Goal: Task Accomplishment & Management: Use online tool/utility

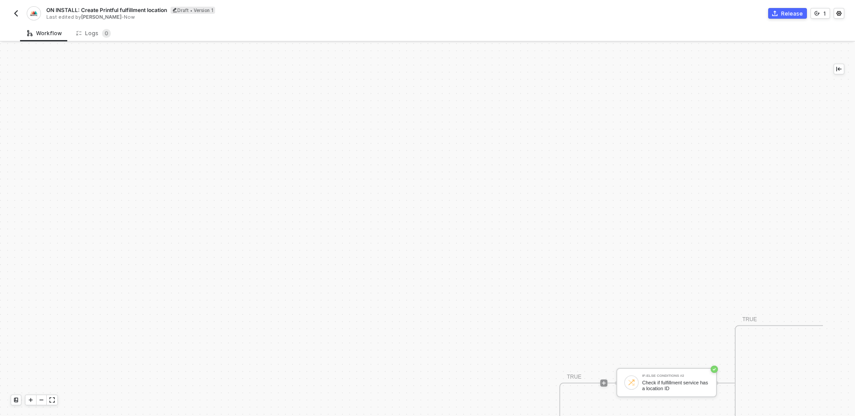
scroll to position [389, 0]
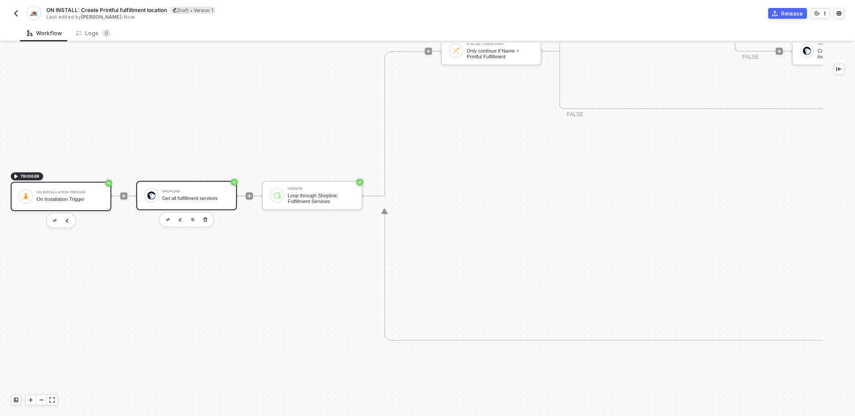
click at [196, 192] on div "Shopline" at bounding box center [195, 192] width 67 height 4
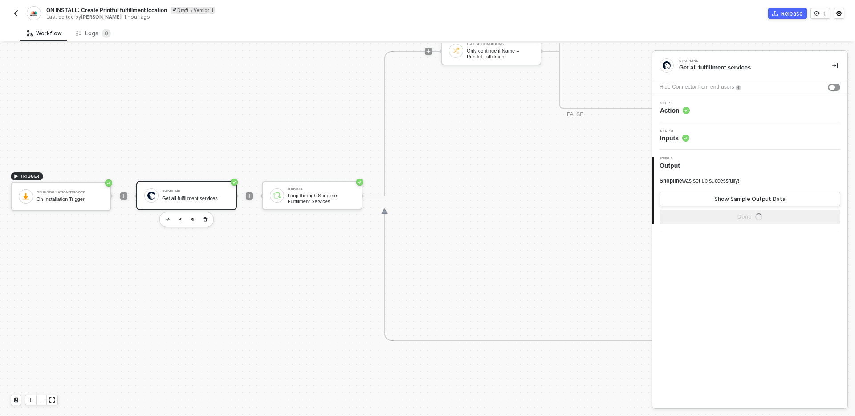
click at [727, 110] on div "Step 1 Action" at bounding box center [750, 107] width 193 height 13
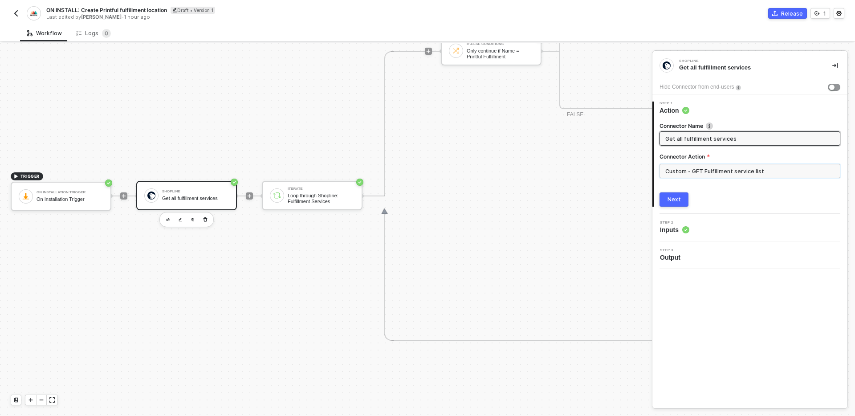
click at [758, 171] on input "Custom - GET Fulfillment service list" at bounding box center [749, 171] width 181 height 14
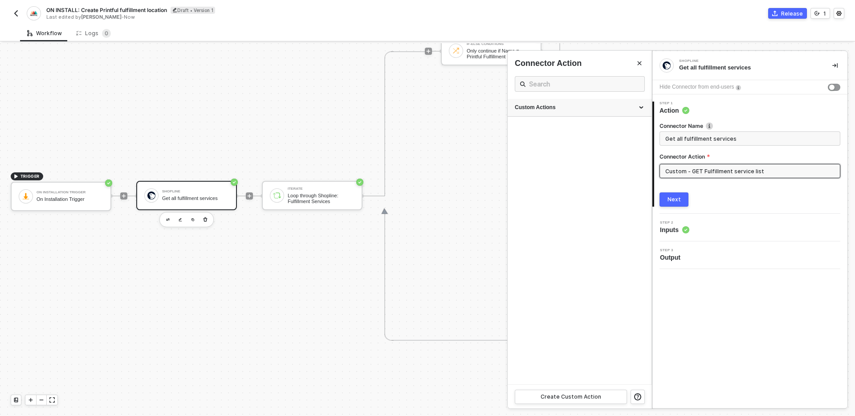
click at [594, 115] on div "Custom Actions" at bounding box center [579, 108] width 144 height 18
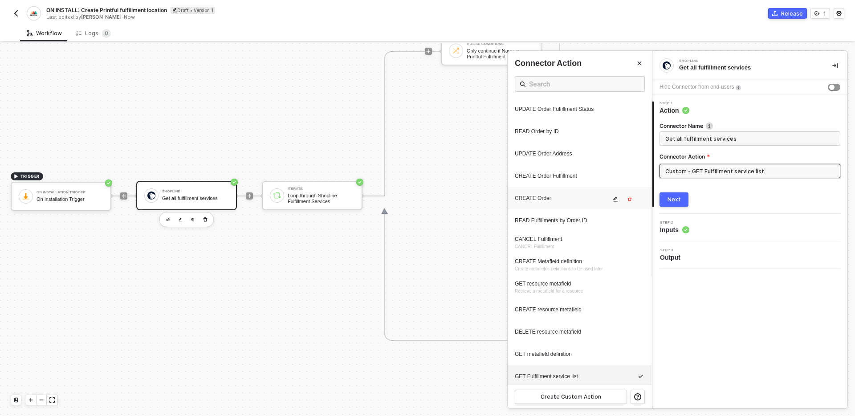
scroll to position [155, 0]
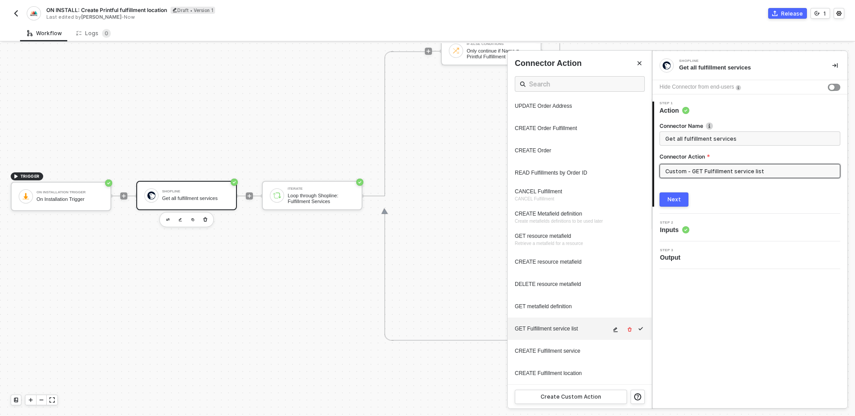
click at [612, 331] on icon "icon-edit" at bounding box center [614, 329] width 5 height 5
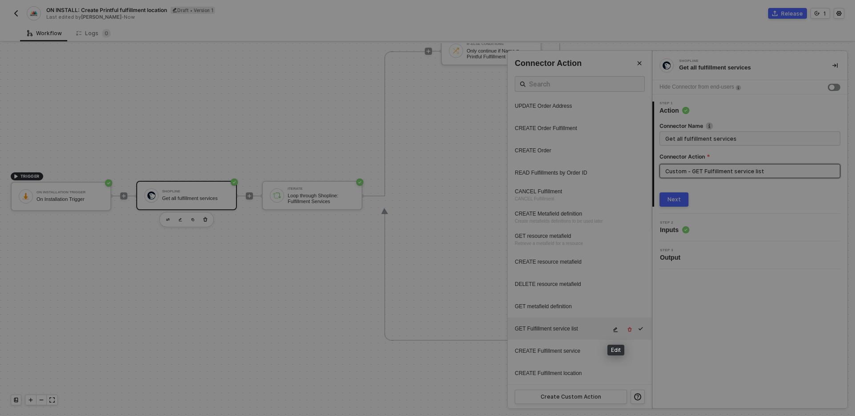
type textarea "HTTP/1.1 401 Unauthorized { "data": [ [ { "json": { "message": "Shopline is no …"
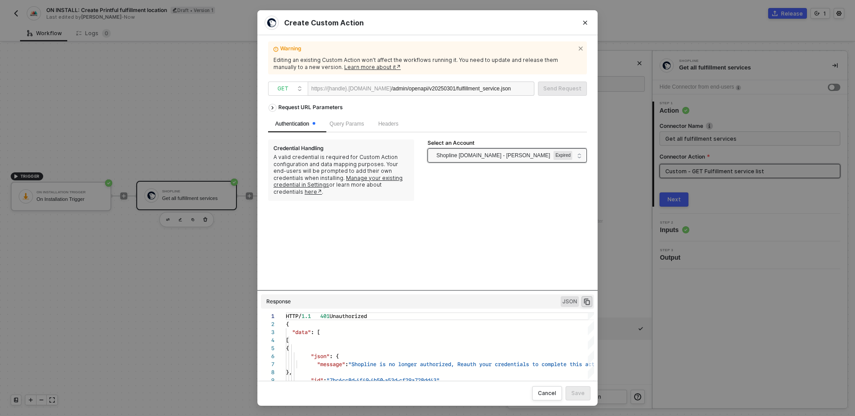
click at [499, 158] on span "Shopline testcs.myshopline.com - Carlos Saavedra" at bounding box center [492, 155] width 113 height 13
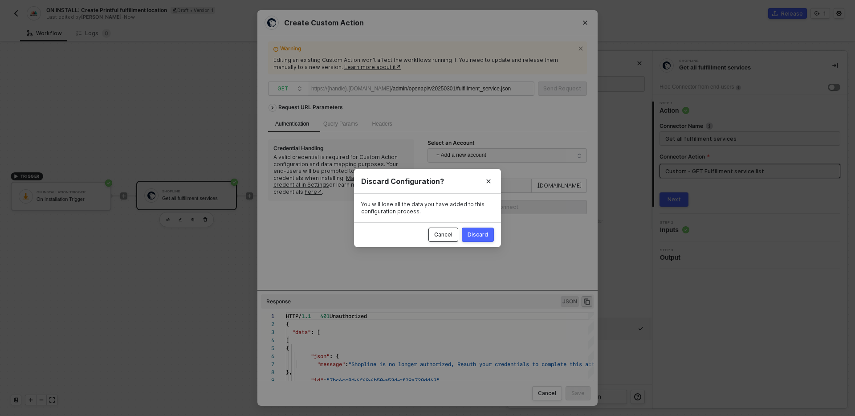
click at [439, 240] on button "Cancel" at bounding box center [443, 234] width 30 height 14
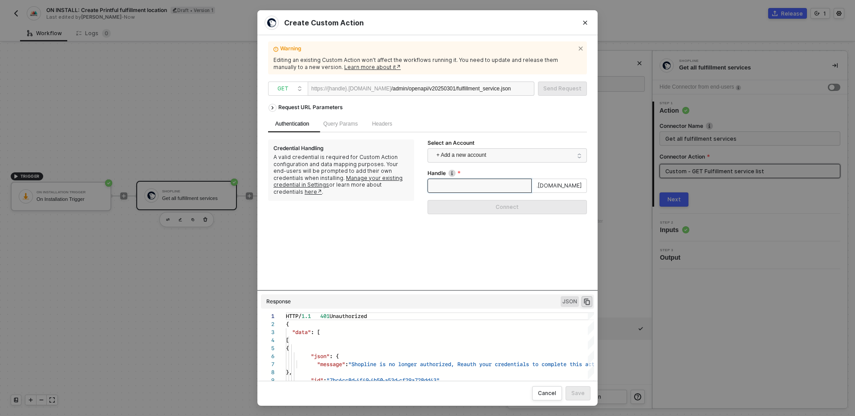
click at [462, 186] on input "Handle" at bounding box center [479, 185] width 104 height 14
type input "testcs"
click at [502, 208] on div "Connect" at bounding box center [506, 206] width 23 height 7
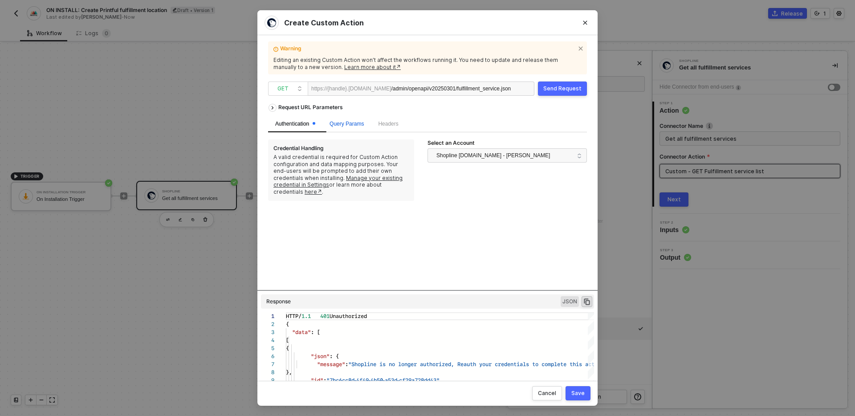
click at [360, 124] on span "Query Params" at bounding box center [346, 124] width 34 height 6
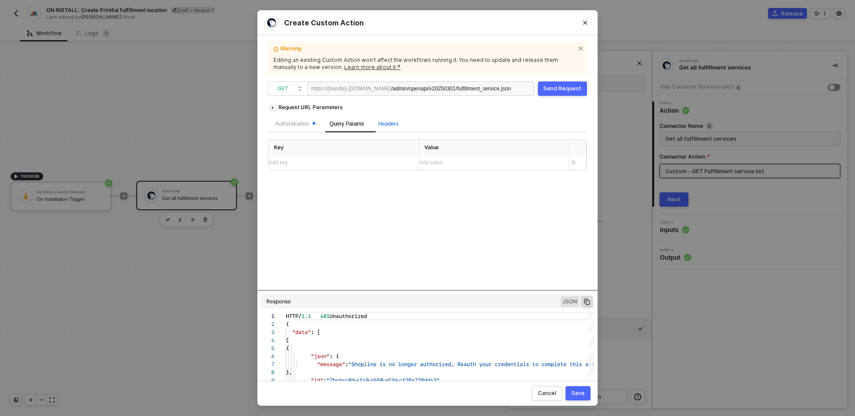
click at [388, 124] on span "Headers" at bounding box center [388, 124] width 20 height 6
click at [353, 126] on span "Query Params" at bounding box center [346, 124] width 34 height 6
click at [296, 129] on div "Authentication" at bounding box center [295, 123] width 54 height 17
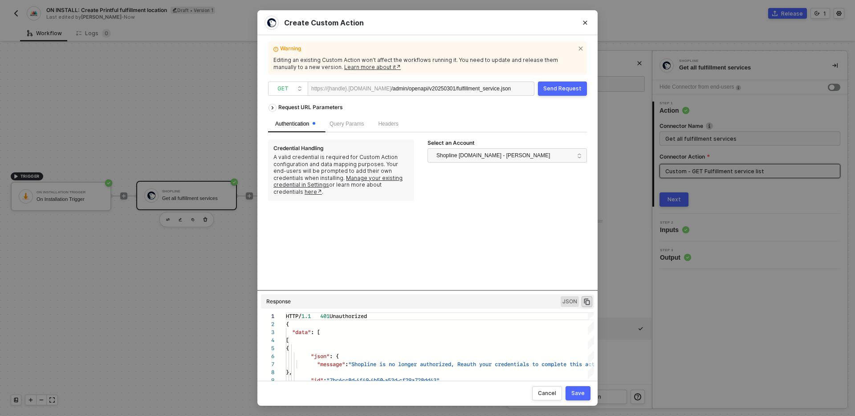
click at [575, 86] on div "Send Request" at bounding box center [562, 88] width 38 height 7
click at [551, 394] on div "Cancel" at bounding box center [547, 392] width 18 height 7
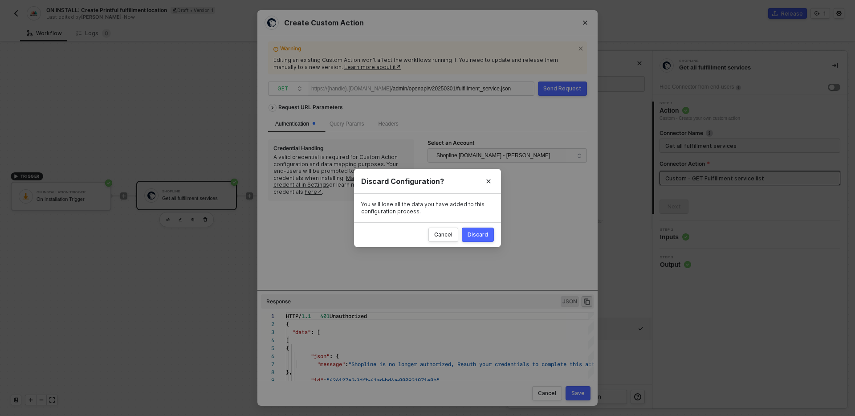
click at [483, 237] on div "Discard" at bounding box center [477, 234] width 20 height 7
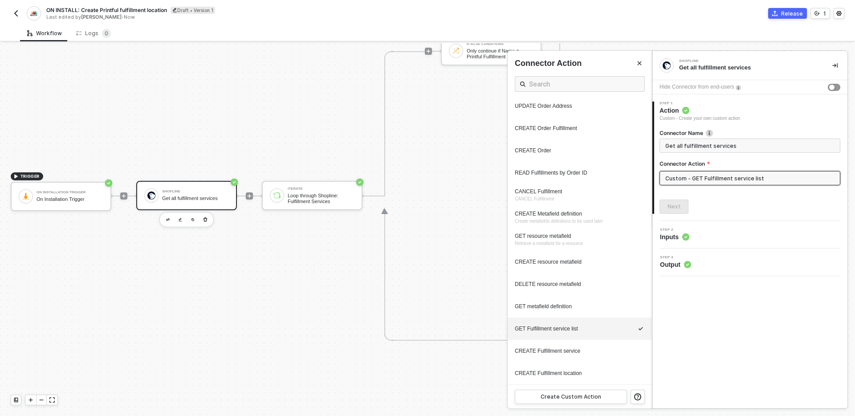
click at [266, 292] on div at bounding box center [427, 229] width 855 height 373
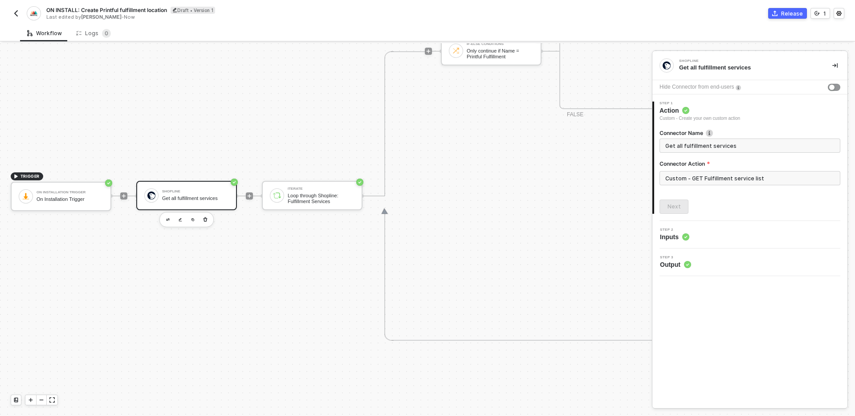
click at [541, 232] on div "If-Else Conditions Only continue if Name = Printful Fulfillment TRUE If-Else Co…" at bounding box center [849, 195] width 848 height 289
click at [834, 66] on icon "icon-collapse-right" at bounding box center [834, 65] width 5 height 5
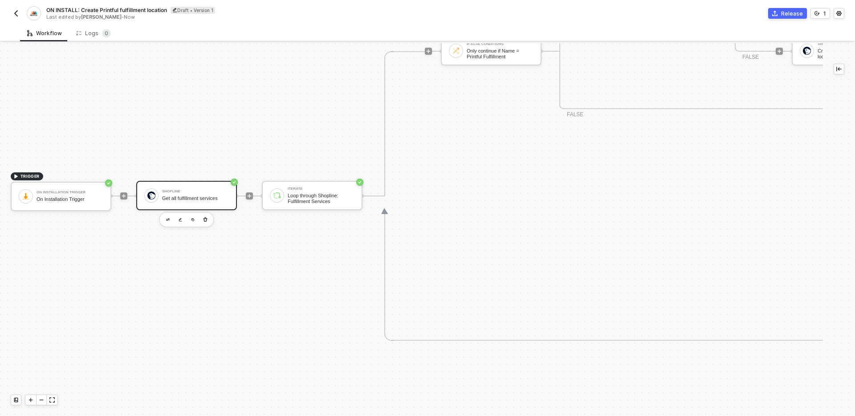
click at [539, 195] on div "If-Else Conditions Only continue if Name = Printful Fulfillment TRUE If-Else Co…" at bounding box center [857, 51] width 832 height 289
click at [202, 197] on div "Get all fulfillment services" at bounding box center [195, 198] width 67 height 6
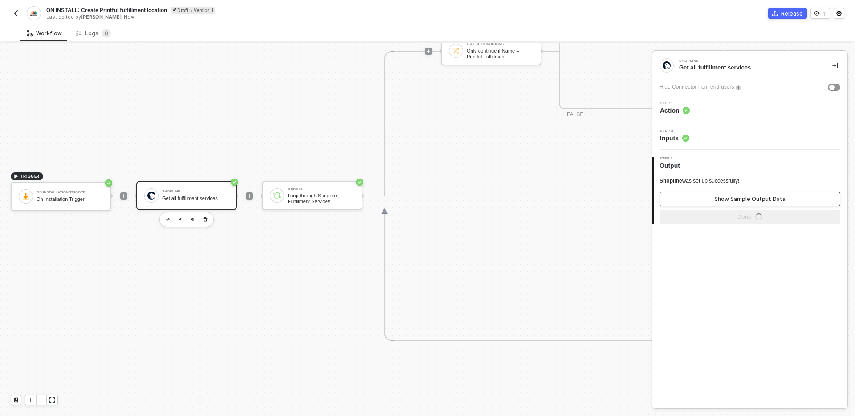
click at [733, 198] on div "Show Sample Output Data" at bounding box center [749, 198] width 71 height 7
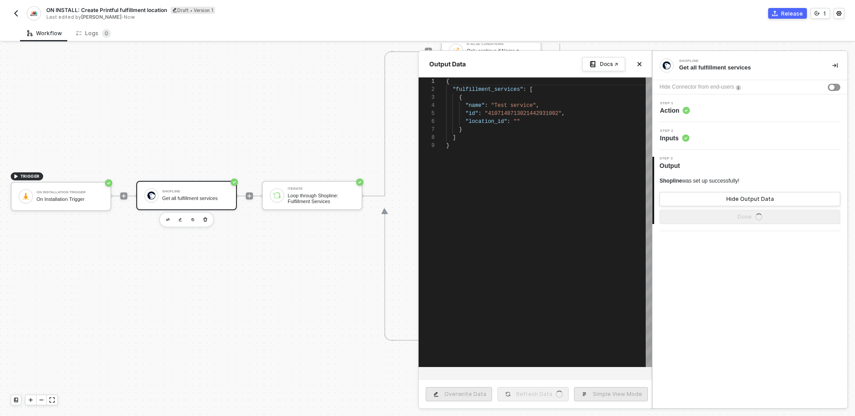
scroll to position [64, 0]
click at [642, 65] on button "Close" at bounding box center [639, 64] width 11 height 11
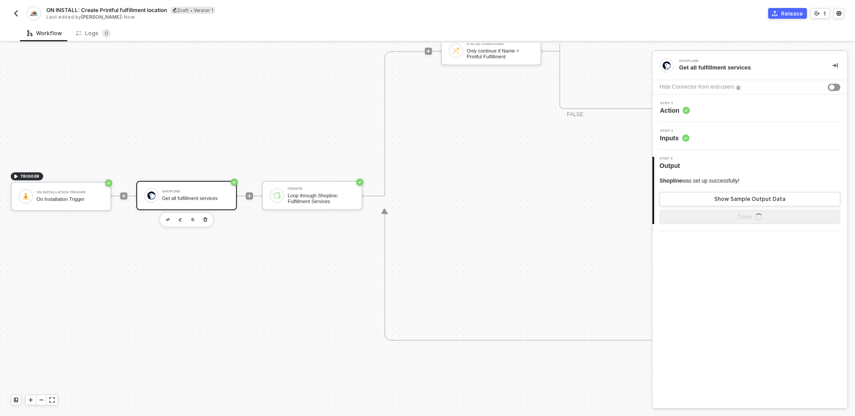
click at [498, 200] on div "If-Else Conditions Only continue if Name = Printful Fulfillment TRUE If-Else Co…" at bounding box center [849, 195] width 848 height 289
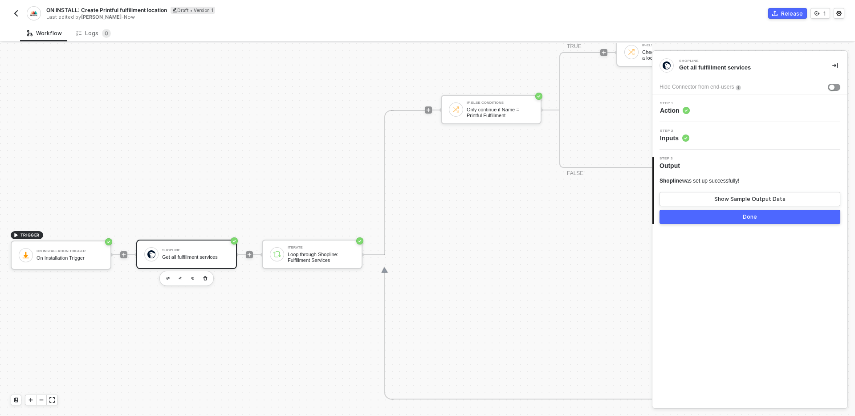
scroll to position [345, 0]
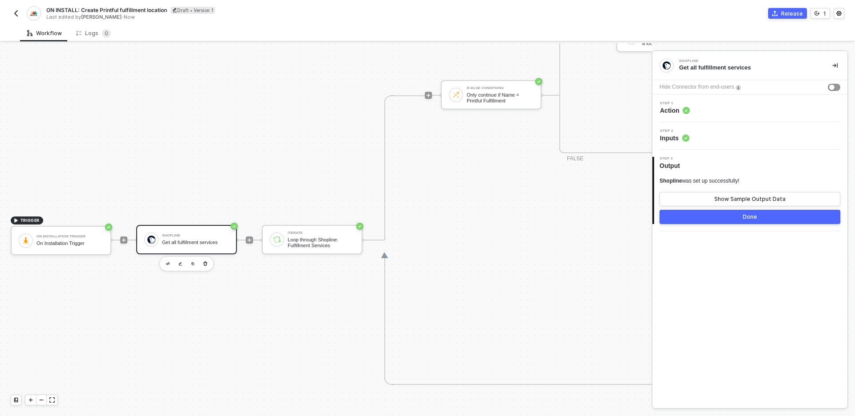
click at [16, 14] on img "button" at bounding box center [15, 13] width 7 height 7
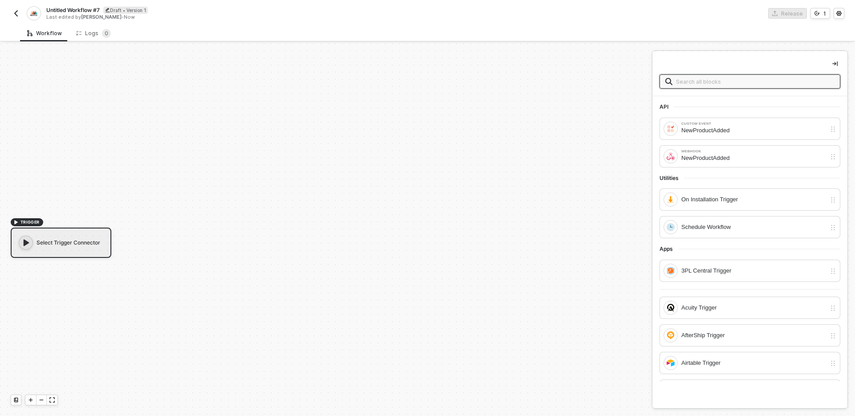
scroll to position [16, 0]
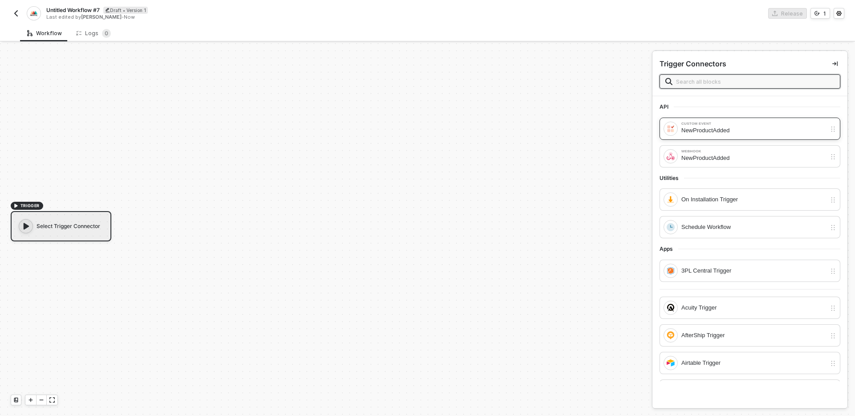
click at [709, 132] on div "NewProductAdded" at bounding box center [753, 131] width 145 height 10
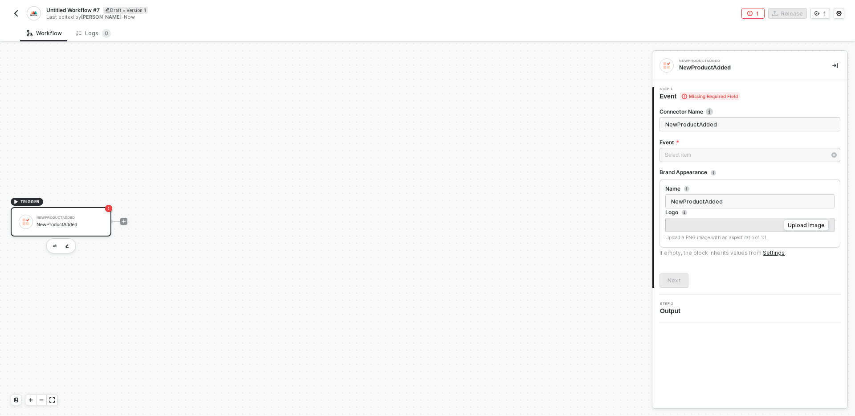
click at [722, 163] on div "Select item ﻿" at bounding box center [749, 156] width 181 height 16
click at [722, 154] on div "Select item ﻿" at bounding box center [744, 155] width 161 height 8
click at [566, 207] on div "Configure a new event from your app" at bounding box center [579, 207] width 123 height 7
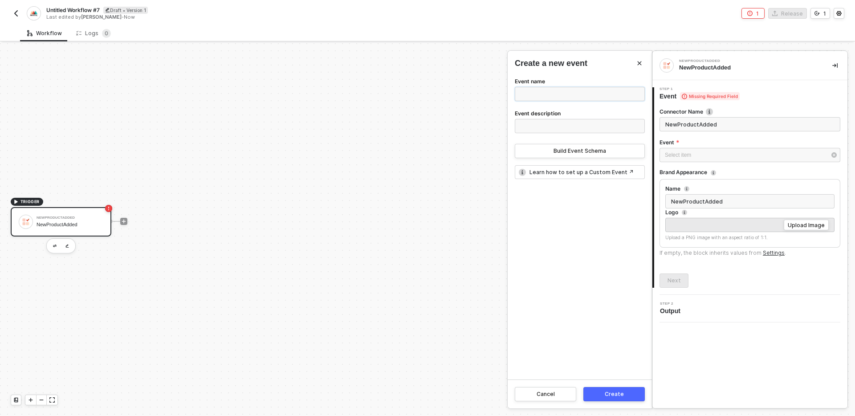
click at [605, 96] on input "Event name" at bounding box center [580, 94] width 130 height 14
click at [600, 69] on div "Create a new event Event name Event description Build Event Schema Learn how to…" at bounding box center [579, 229] width 144 height 357
click at [597, 91] on input "Event name" at bounding box center [580, 94] width 130 height 14
click at [593, 79] on div "Event name" at bounding box center [580, 81] width 130 height 11
click at [582, 84] on div "Event name" at bounding box center [580, 81] width 130 height 11
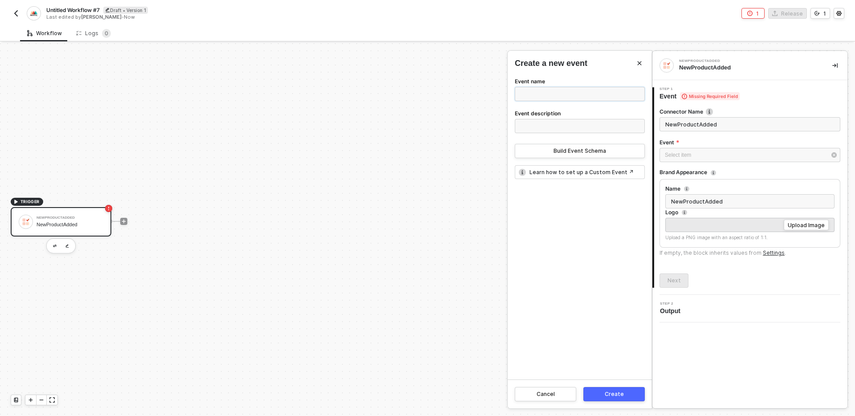
click at [582, 95] on input "Event name" at bounding box center [580, 94] width 130 height 14
click at [595, 78] on div "Event name" at bounding box center [580, 81] width 130 height 11
click at [586, 97] on input "Event name" at bounding box center [580, 94] width 130 height 14
type input "create product"
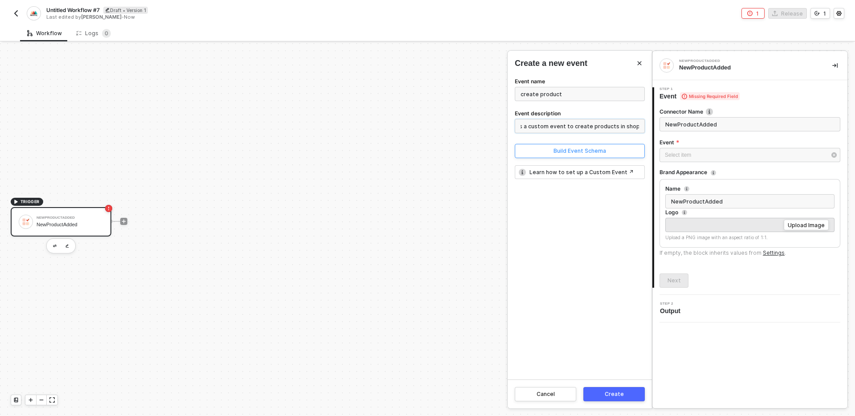
type input "this is a custom event to create products in shopline"
click at [573, 151] on div "Build Event Schema" at bounding box center [579, 150] width 53 height 7
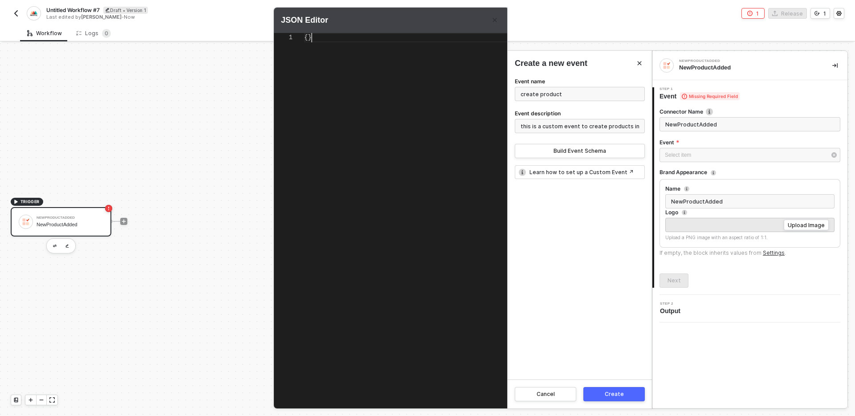
scroll to position [0, 7]
click at [360, 41] on div "{}" at bounding box center [422, 37] width 237 height 9
click at [406, 74] on div "{ "title" : "T-shirt " }" at bounding box center [422, 213] width 237 height 360
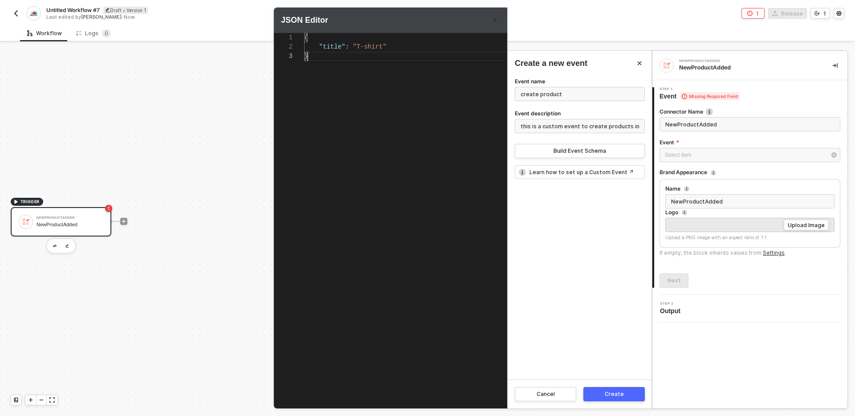
type textarea "{ "title": "T-shirt" }"
click at [581, 192] on div "Event name create product Event description this is a custom event to create pr…" at bounding box center [579, 227] width 144 height 303
click at [617, 396] on div "Create" at bounding box center [613, 393] width 19 height 7
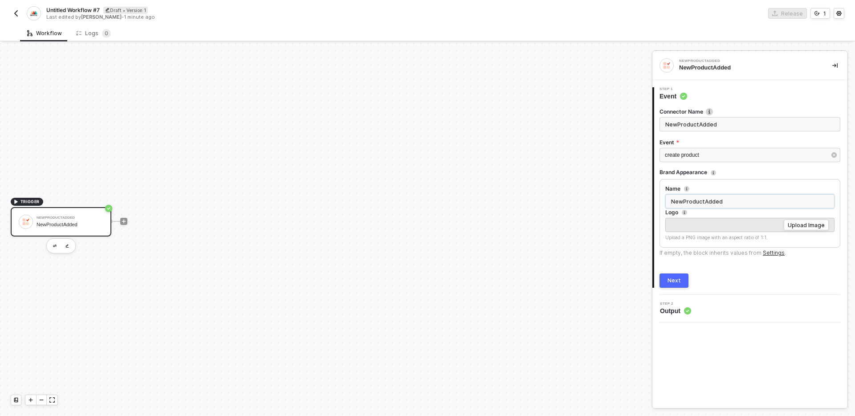
click at [737, 203] on input "NewProductAdded" at bounding box center [749, 201] width 169 height 14
type input "Shopline"
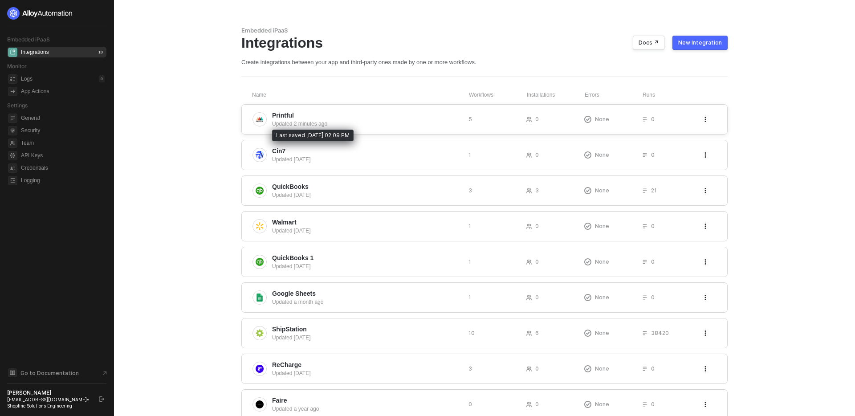
click at [389, 122] on div "Updated 2 minutes ago" at bounding box center [366, 124] width 189 height 8
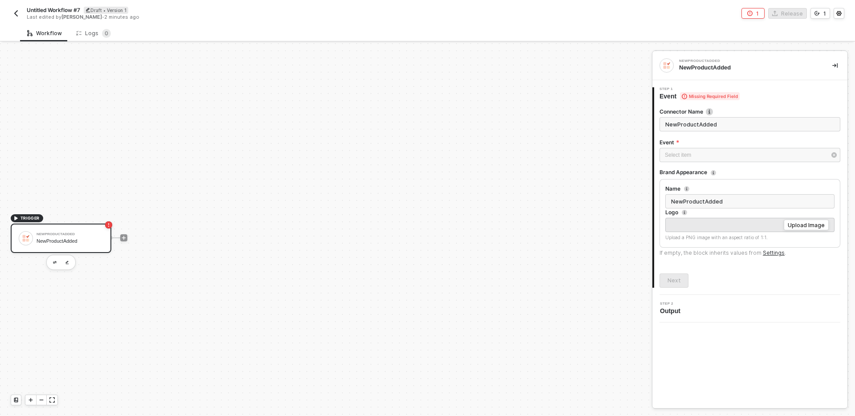
scroll to position [16, 0]
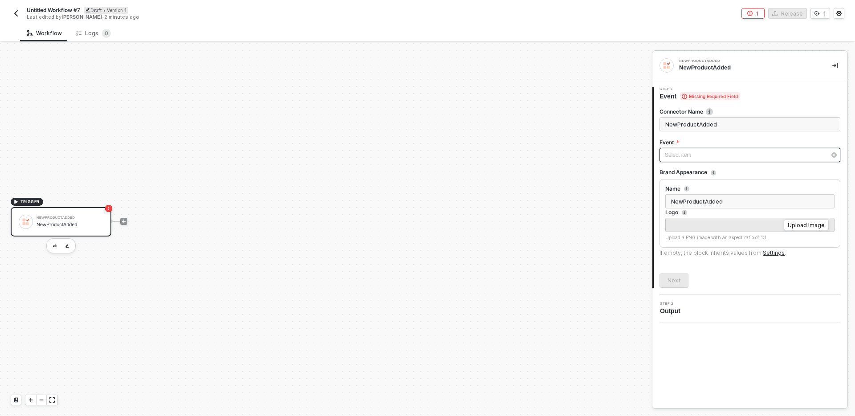
click at [734, 154] on div "Select item ﻿" at bounding box center [744, 155] width 161 height 8
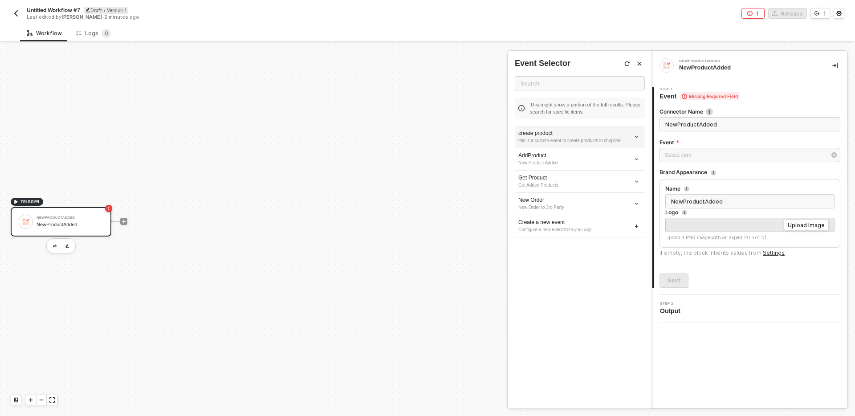
click at [600, 134] on div "create product" at bounding box center [579, 134] width 123 height 8
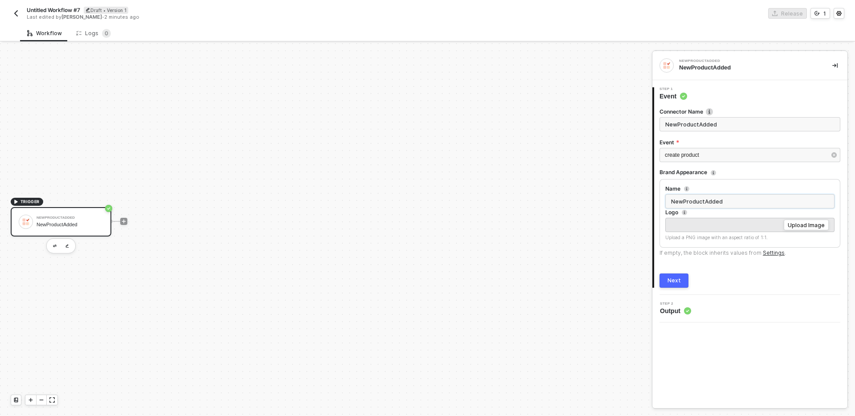
click at [731, 203] on input "NewProductAdded" at bounding box center [749, 201] width 169 height 14
type input "Shopline cr"
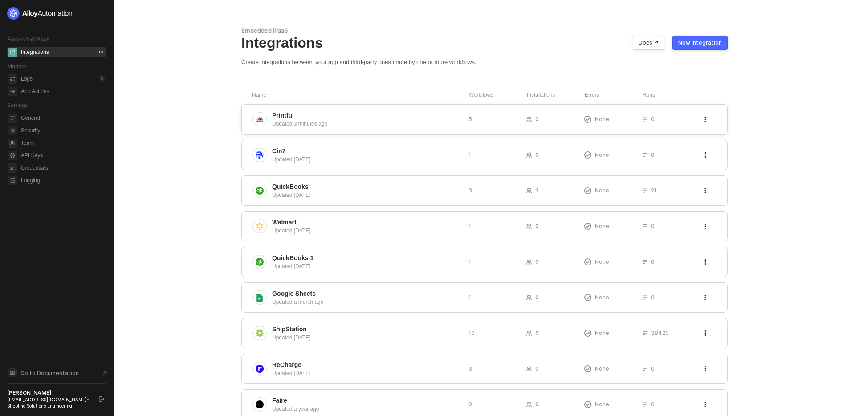
click at [361, 120] on div "Updated 3 minutes ago" at bounding box center [366, 124] width 189 height 8
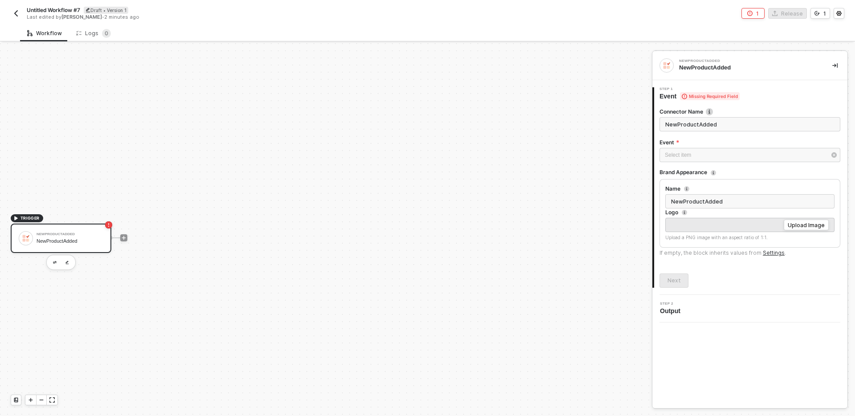
scroll to position [16, 0]
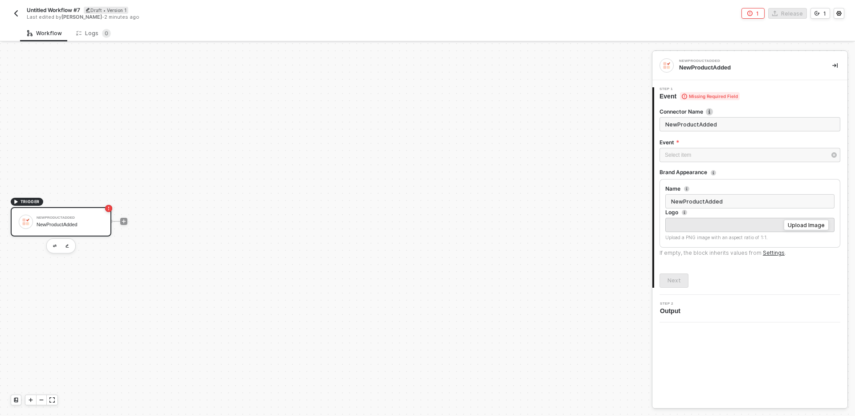
click at [751, 172] on div "Brand Appearance" at bounding box center [749, 172] width 181 height 10
click at [741, 157] on div "Select item ﻿" at bounding box center [744, 155] width 161 height 8
click at [581, 131] on div "create product" at bounding box center [579, 134] width 123 height 8
click at [676, 277] on div "Next" at bounding box center [673, 280] width 13 height 7
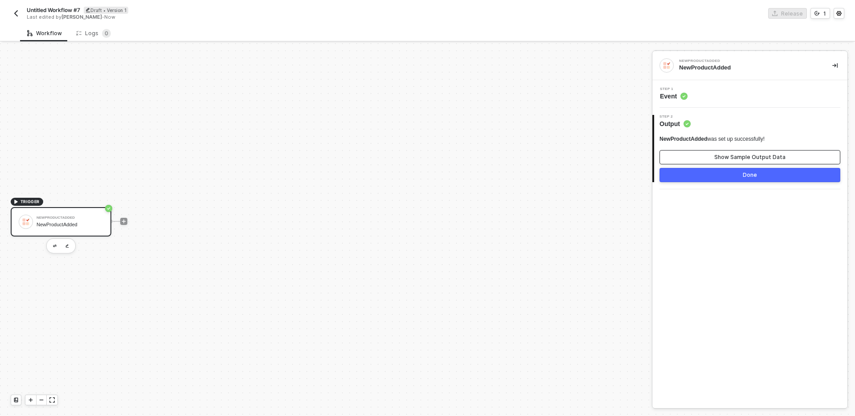
click at [745, 155] on div "Show Sample Output Data" at bounding box center [749, 157] width 71 height 7
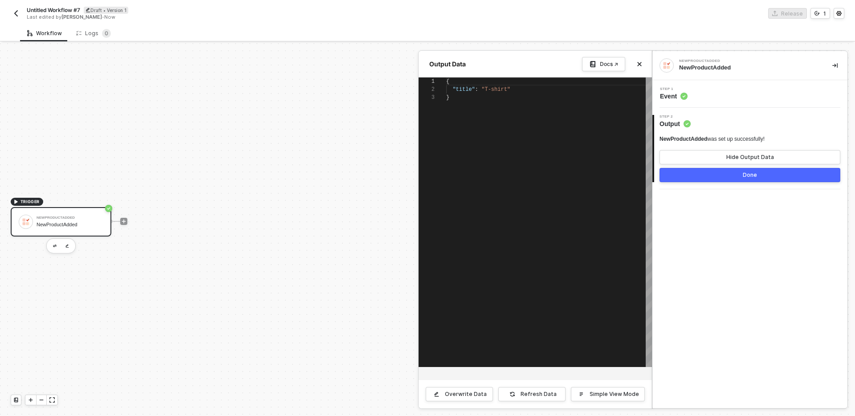
scroll to position [16, 0]
click at [694, 206] on div "NewProductAdded NewProductAdded Step 1 Event 2 Step 2 Output NewProductAdded wa…" at bounding box center [749, 229] width 195 height 357
click at [720, 172] on button "Done" at bounding box center [749, 175] width 181 height 14
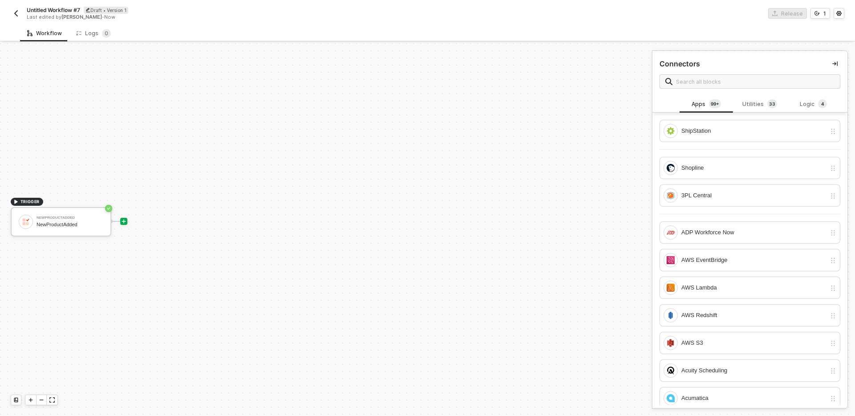
click at [385, 197] on div "TRIGGER NewProductAdded NewProductAdded" at bounding box center [323, 221] width 647 height 389
click at [15, 15] on img "button" at bounding box center [15, 13] width 7 height 7
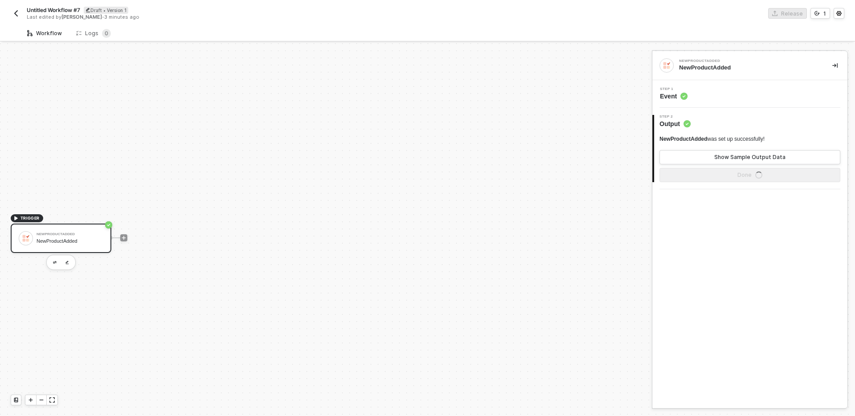
scroll to position [16, 0]
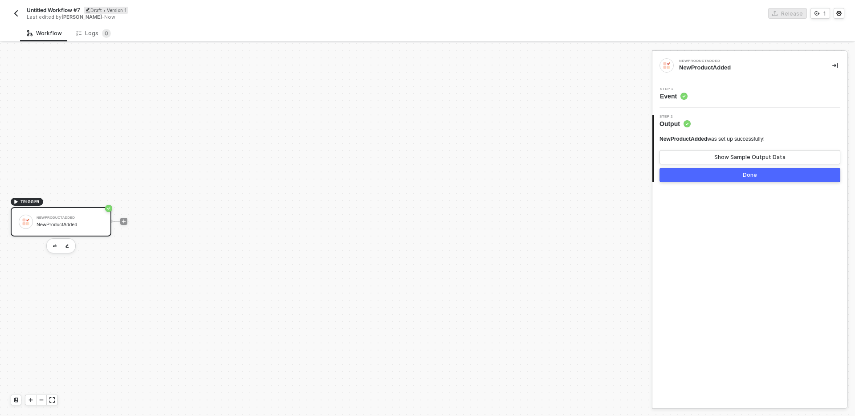
click at [57, 11] on span "Untitled Workflow #7" at bounding box center [53, 10] width 53 height 8
click at [84, 12] on input "Untitled Workflow #7" at bounding box center [102, 10] width 151 height 11
type input "test workflow"
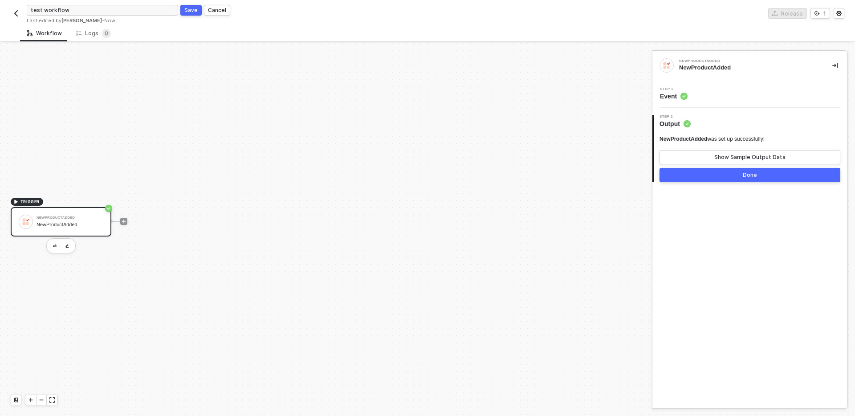
click at [189, 9] on div "Save" at bounding box center [190, 10] width 13 height 8
click at [12, 12] on img "button" at bounding box center [15, 13] width 7 height 7
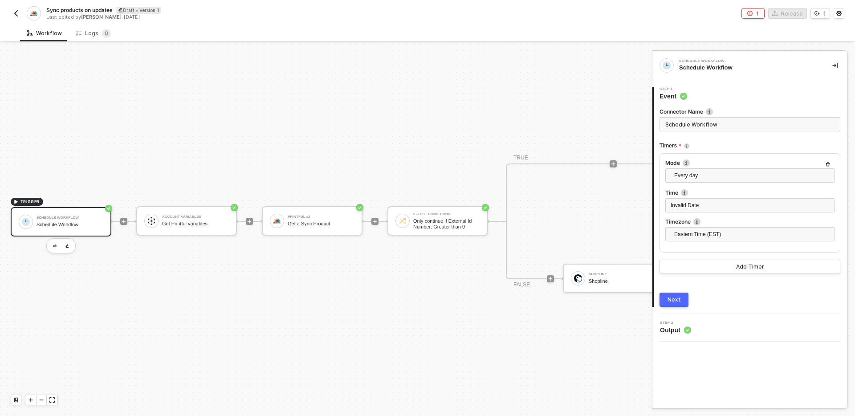
scroll to position [16, 140]
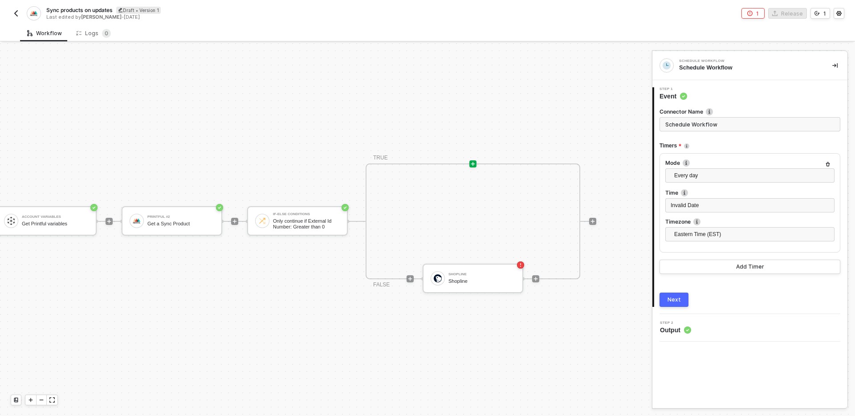
click at [476, 163] on div at bounding box center [472, 163] width 7 height 7
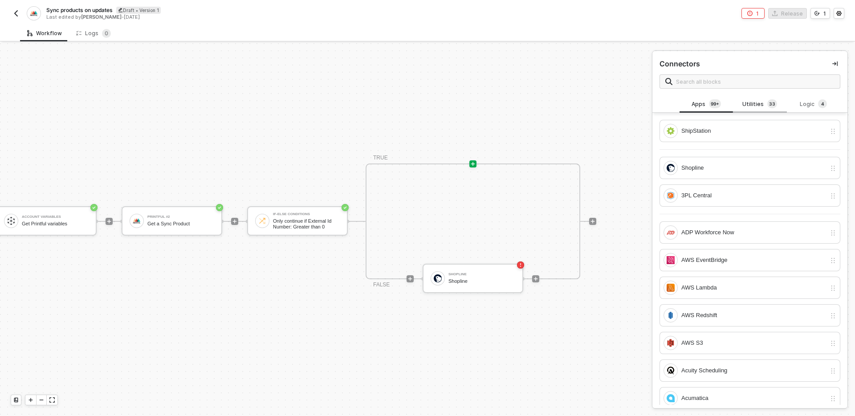
click at [769, 105] on span "3" at bounding box center [770, 103] width 3 height 7
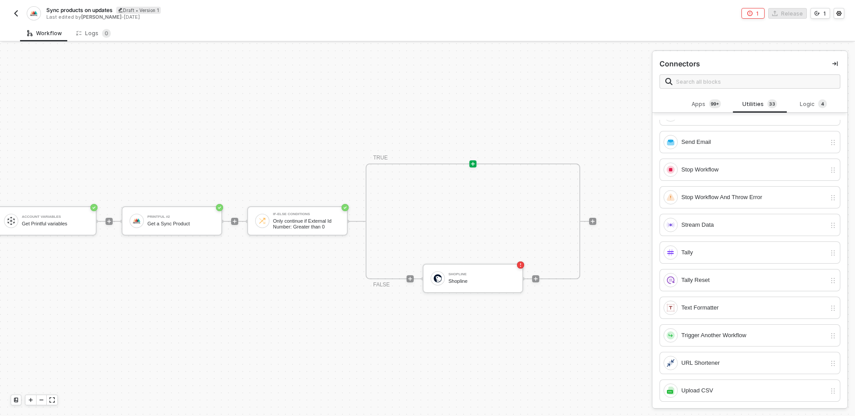
scroll to position [626, 0]
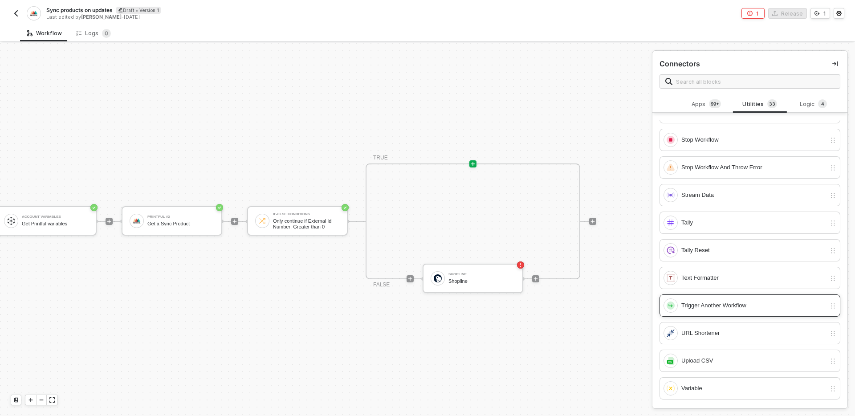
click at [738, 303] on div "Trigger Another Workflow" at bounding box center [753, 305] width 145 height 10
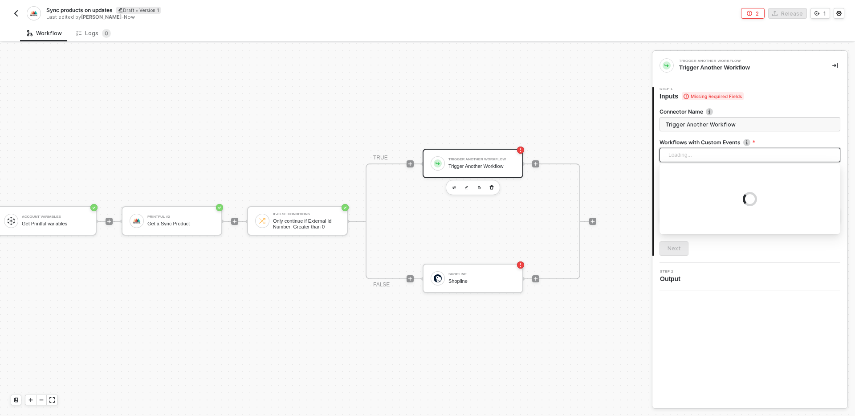
click at [761, 154] on div "Loading..." at bounding box center [749, 155] width 181 height 14
click at [773, 138] on form "Connector Name Trigger Another Workflow Workflows with Custom Events Search No …" at bounding box center [749, 165] width 181 height 115
click at [745, 154] on div "Search" at bounding box center [749, 155] width 181 height 14
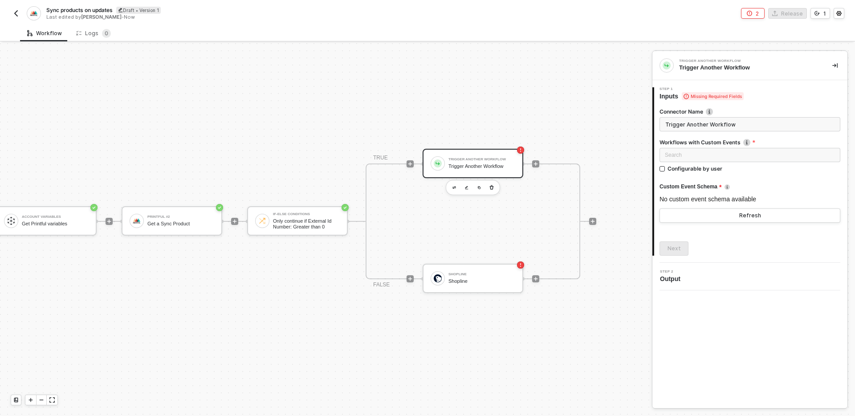
click at [770, 140] on label "Workflows with Custom Events" at bounding box center [749, 142] width 181 height 8
click at [747, 156] on div "Search" at bounding box center [749, 155] width 181 height 14
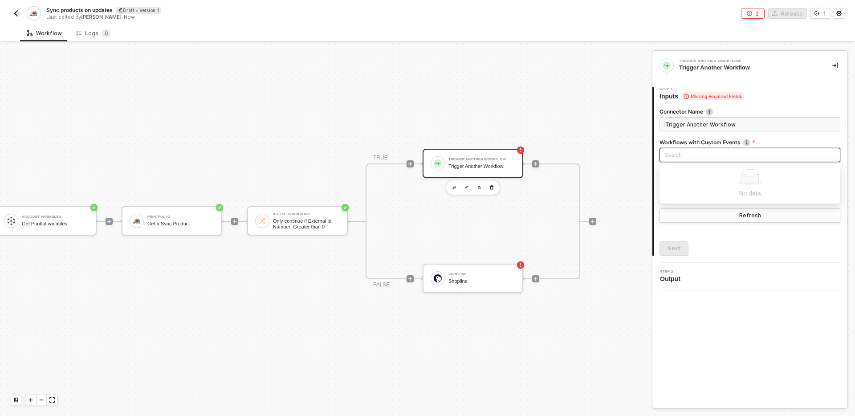
click at [751, 185] on div "No data" at bounding box center [749, 183] width 170 height 29
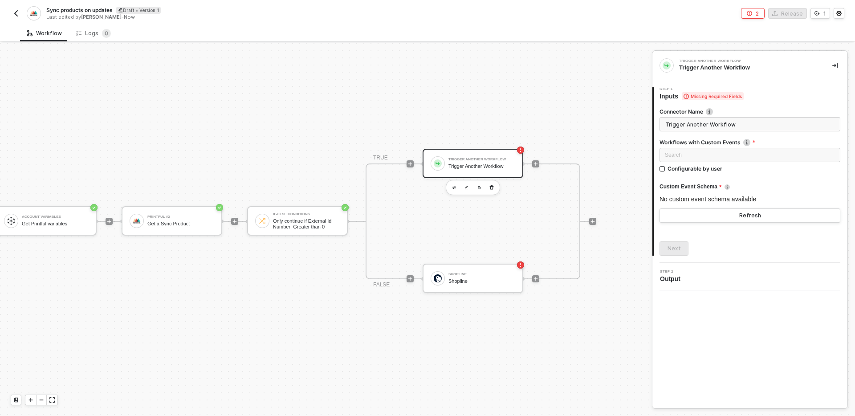
click at [778, 139] on label "Workflows with Custom Events" at bounding box center [749, 142] width 181 height 8
click at [16, 13] on img "button" at bounding box center [15, 13] width 7 height 7
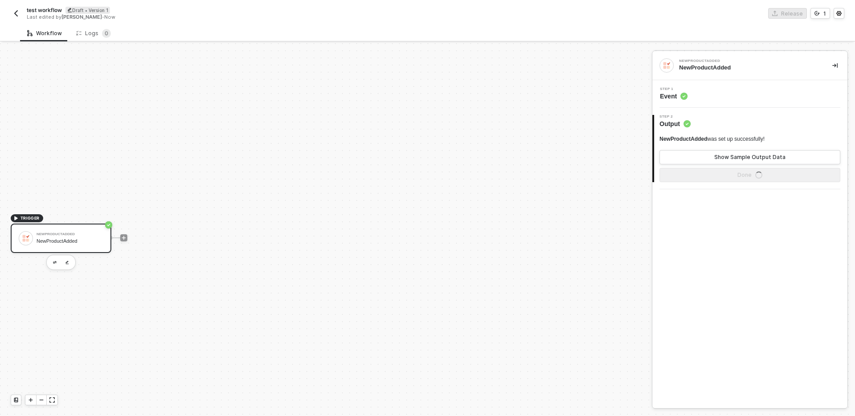
scroll to position [16, 0]
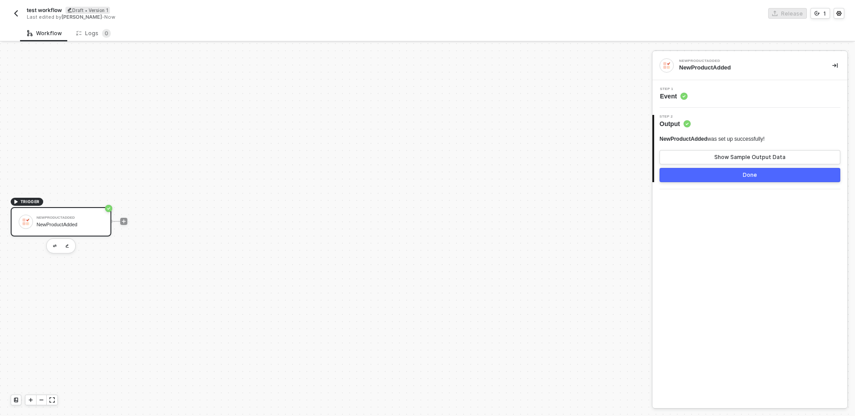
click at [773, 174] on button "Done" at bounding box center [749, 175] width 181 height 14
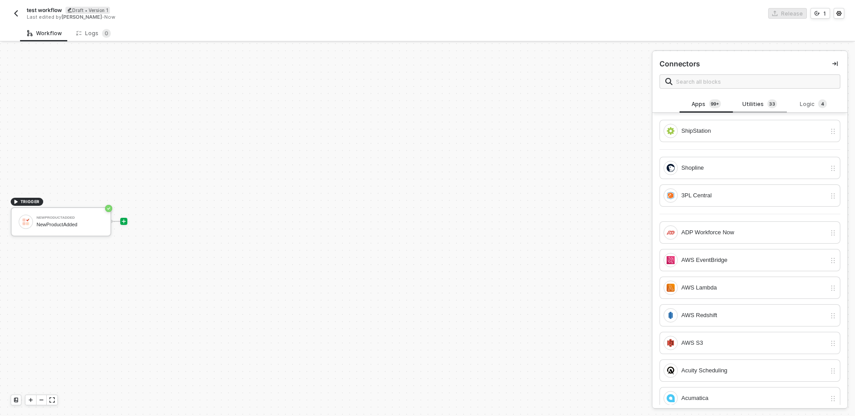
click at [758, 101] on div "Utilities 3 3" at bounding box center [759, 104] width 39 height 10
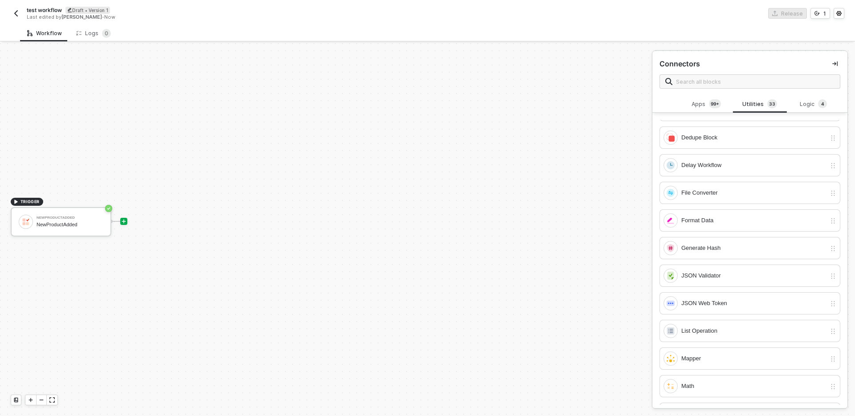
scroll to position [626, 0]
click at [734, 140] on div "Stop Workflow" at bounding box center [753, 140] width 145 height 10
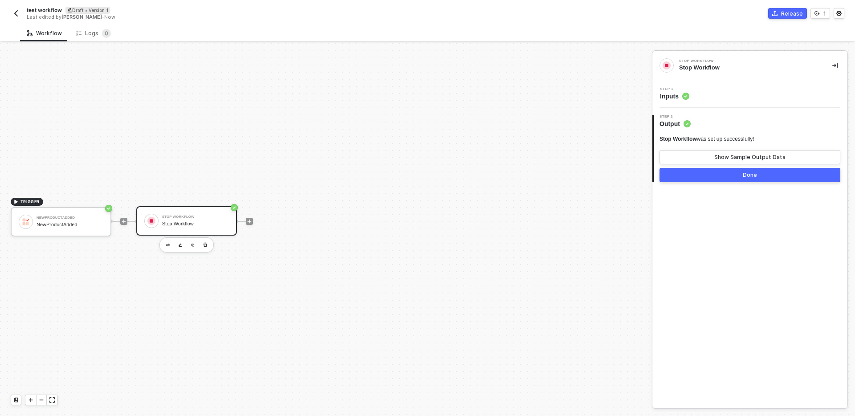
click at [756, 181] on button "Done" at bounding box center [749, 175] width 181 height 14
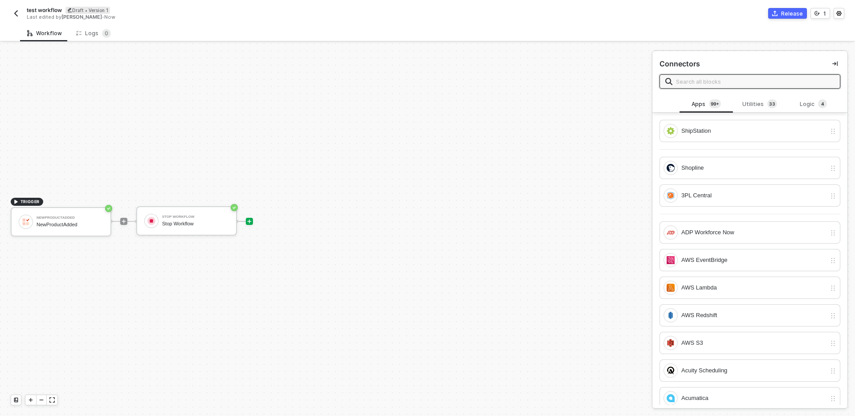
click at [16, 15] on img "button" at bounding box center [15, 13] width 7 height 7
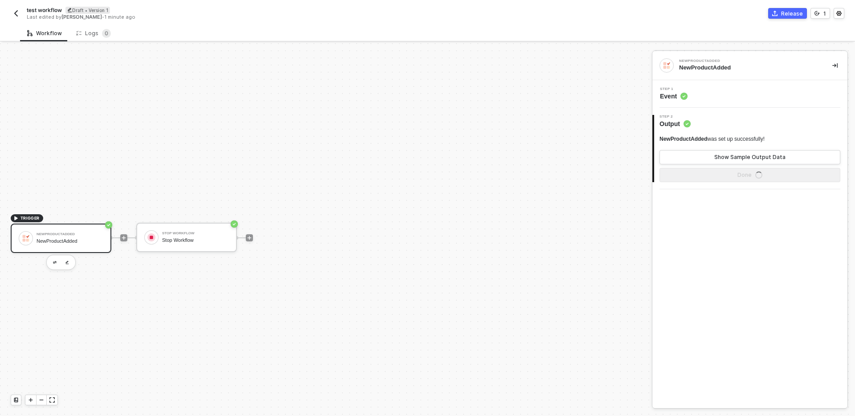
scroll to position [16, 0]
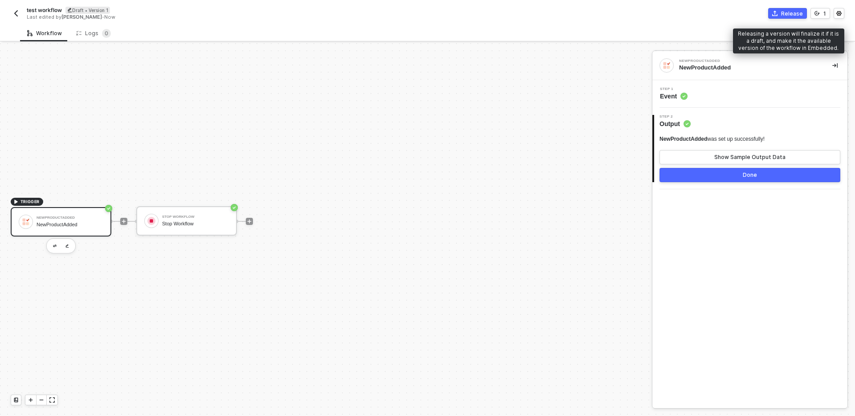
click at [791, 14] on div "Release" at bounding box center [792, 14] width 22 height 8
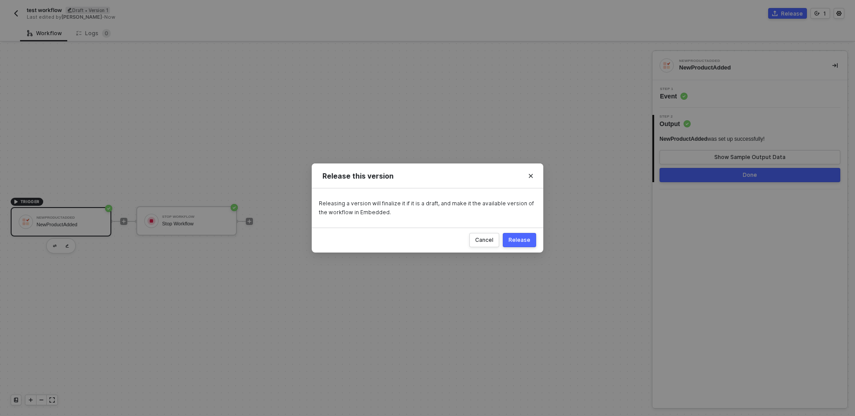
click at [515, 241] on div "Release" at bounding box center [519, 239] width 22 height 7
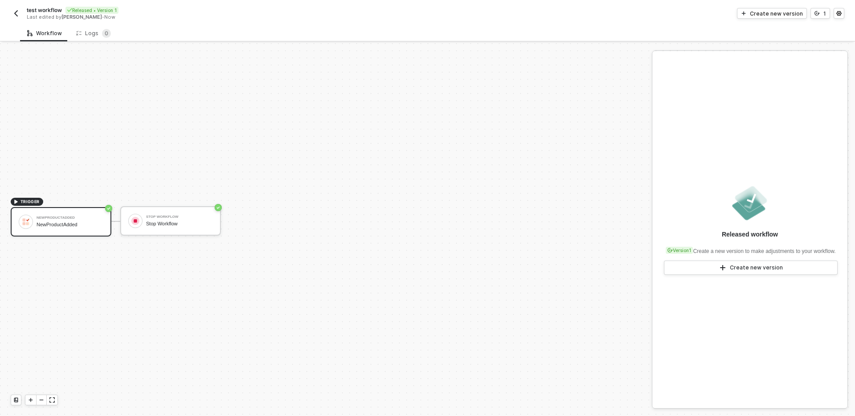
click at [16, 16] on img "button" at bounding box center [15, 13] width 7 height 7
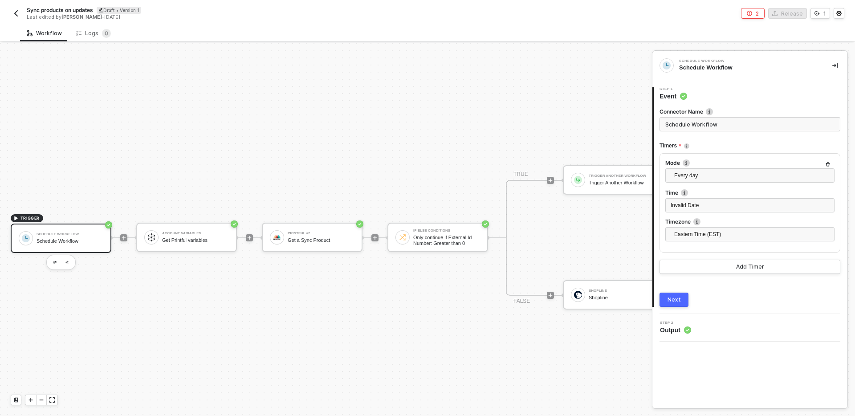
scroll to position [16, 0]
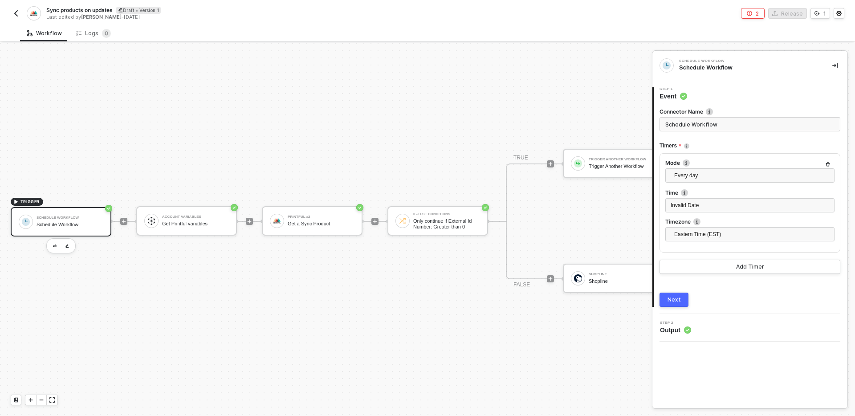
click at [431, 300] on div "TRIGGER Schedule Workflow Schedule Workflow Account Variables Get Printful vari…" at bounding box center [368, 221] width 736 height 389
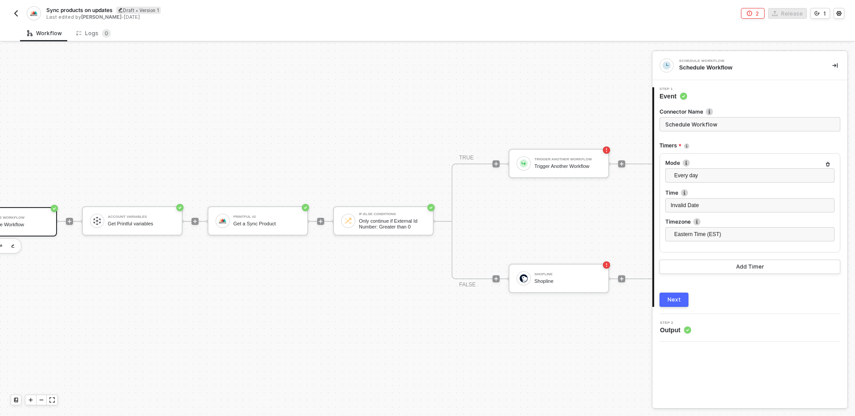
scroll to position [16, 140]
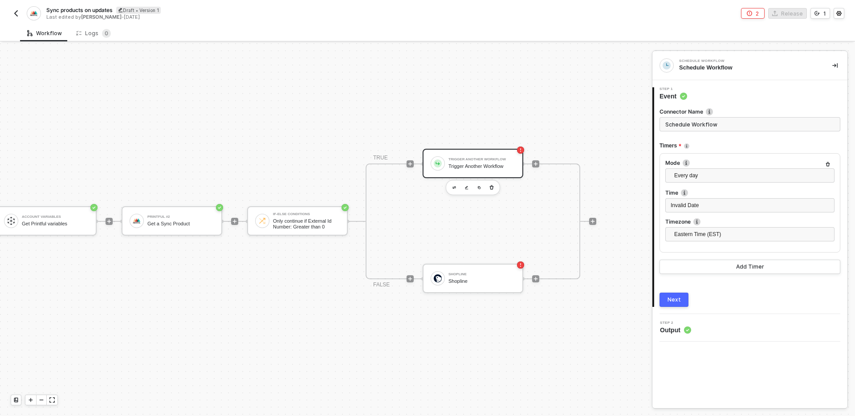
click at [495, 155] on div "Trigger Another Workflow Trigger Another Workflow" at bounding box center [481, 163] width 67 height 17
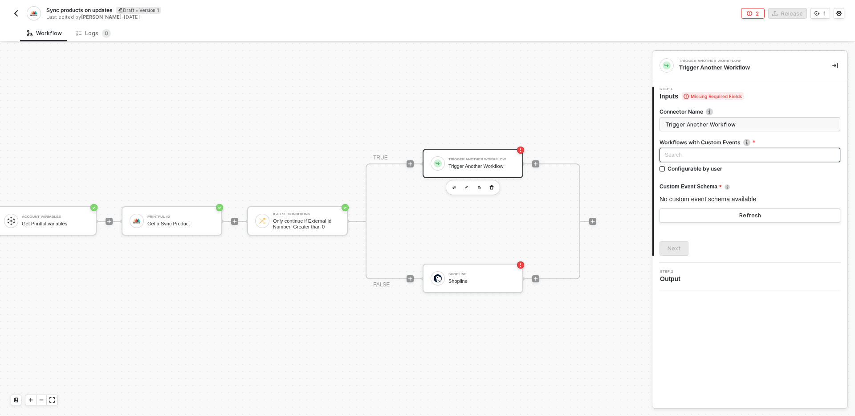
click at [760, 154] on div "Search" at bounding box center [749, 155] width 181 height 14
click at [766, 169] on div "test workflow (create product)" at bounding box center [749, 173] width 166 height 10
click at [745, 214] on div "Refresh" at bounding box center [750, 215] width 22 height 7
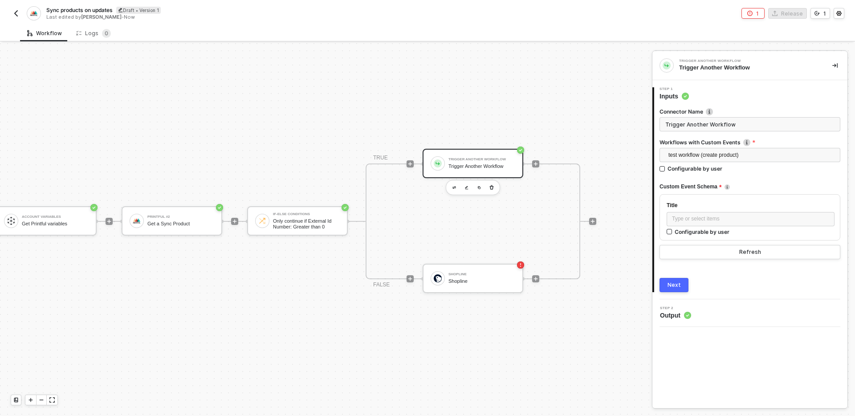
click at [723, 276] on div "Connector Name Trigger Another Workflow Workflows with Custom Events test workf…" at bounding box center [749, 196] width 181 height 191
click at [732, 220] on div "Type or select items ﻿" at bounding box center [750, 219] width 157 height 8
click at [755, 274] on div "Connector Name Trigger Another Workflow Workflows with Custom Events test workf…" at bounding box center [749, 196] width 181 height 191
click at [492, 188] on icon "button" at bounding box center [492, 187] width 4 height 4
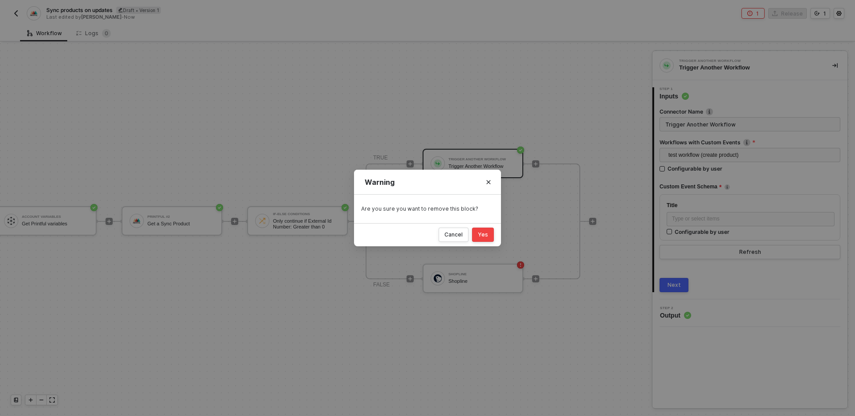
click at [476, 234] on button "Yes" at bounding box center [483, 234] width 22 height 14
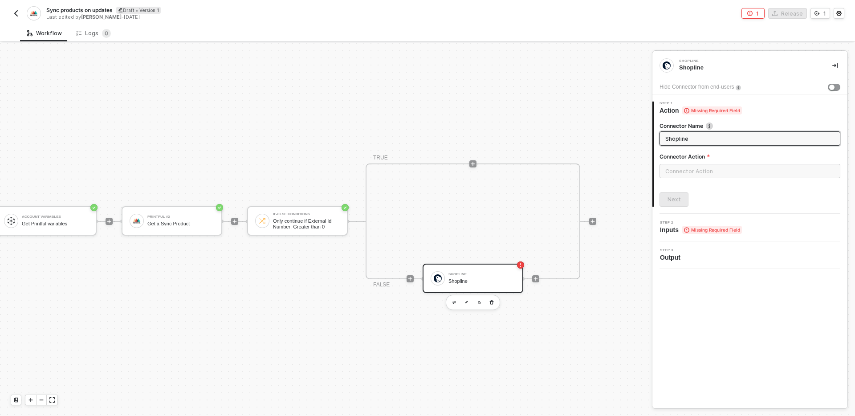
click at [286, 130] on div "TRIGGER Schedule Workflow Schedule Workflow Account Variables Get Printful vari…" at bounding box center [228, 221] width 736 height 389
click at [24, 15] on div "Sync products on updates Draft • Version 1 Last edited by Carlos Saavedra - 2 d…" at bounding box center [219, 13] width 417 height 14
click at [14, 13] on img "button" at bounding box center [15, 13] width 7 height 7
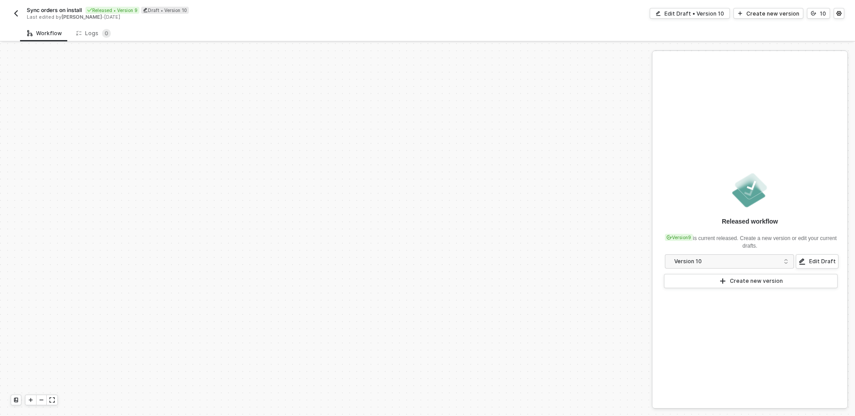
scroll to position [327, 0]
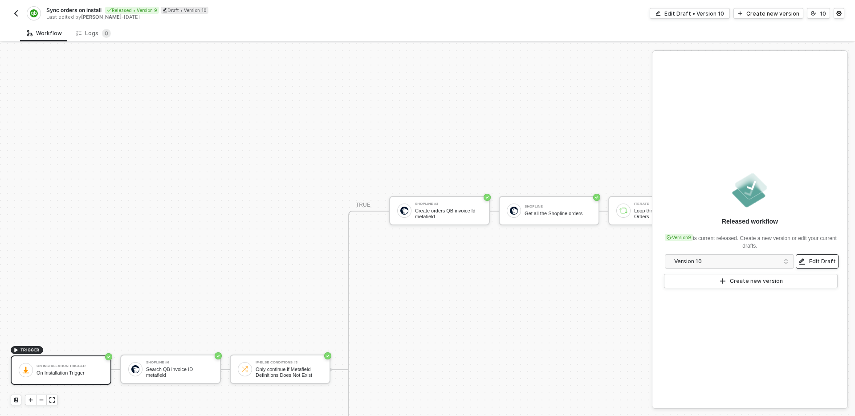
click at [823, 260] on div "Edit Draft" at bounding box center [822, 261] width 27 height 7
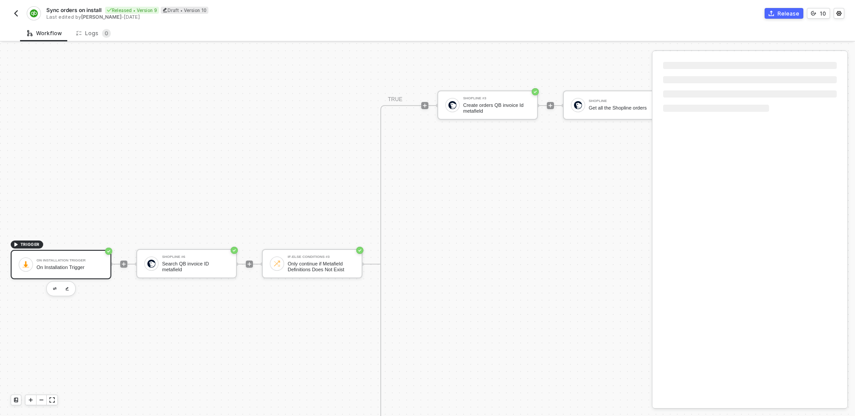
scroll to position [444, 0]
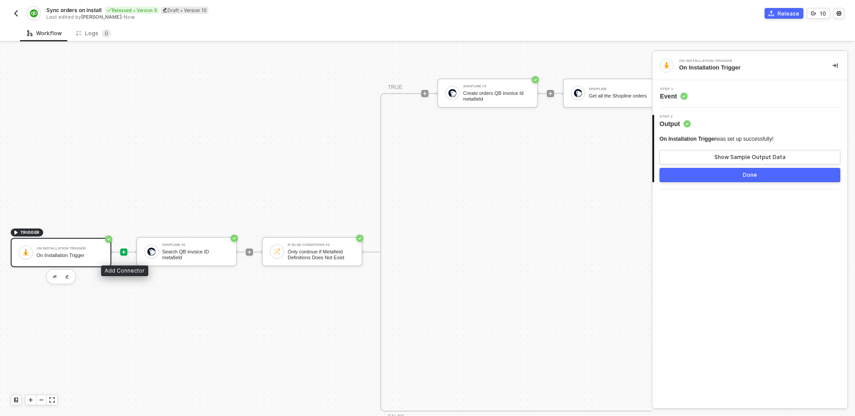
click at [125, 251] on icon "icon-play" at bounding box center [123, 251] width 5 height 5
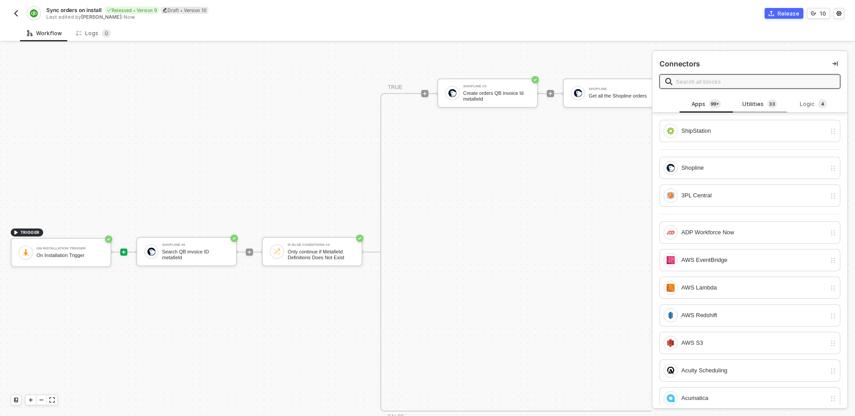
click at [763, 103] on div "Utilities 3 3" at bounding box center [759, 104] width 39 height 10
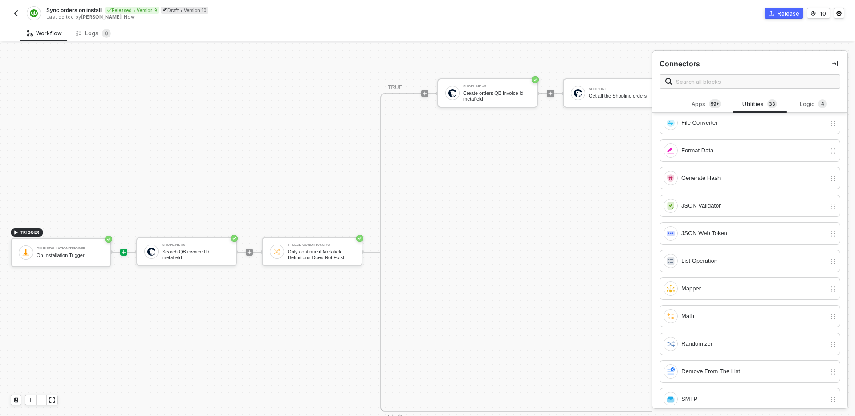
scroll to position [626, 0]
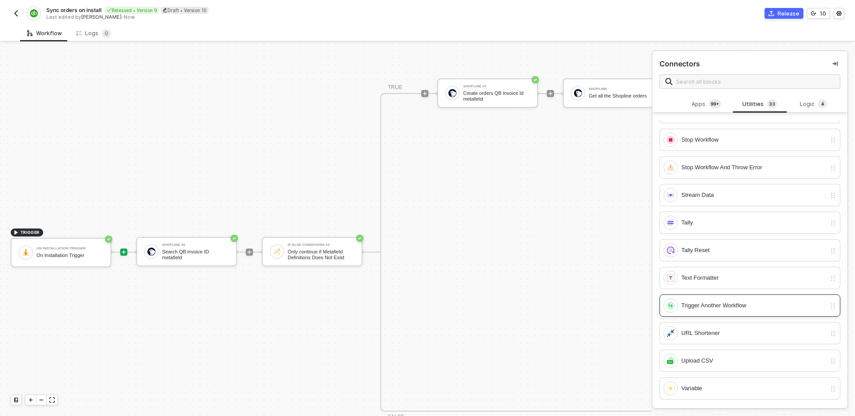
click at [728, 304] on div "Trigger Another Workflow" at bounding box center [753, 305] width 145 height 10
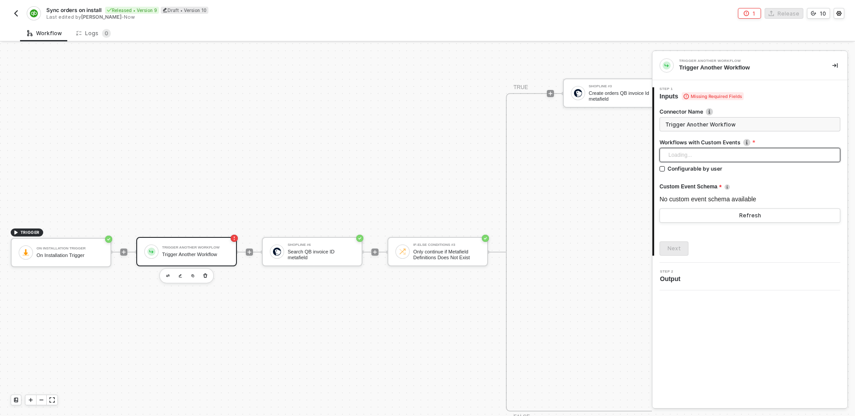
click at [790, 154] on div "Loading..." at bounding box center [749, 155] width 181 height 14
click at [792, 152] on input "search" at bounding box center [749, 154] width 170 height 13
click at [796, 142] on label "Workflows with Custom Events" at bounding box center [749, 142] width 181 height 8
click at [794, 150] on div "Loading..." at bounding box center [749, 155] width 181 height 14
click at [761, 266] on div "2 Step 2 Output" at bounding box center [749, 277] width 195 height 28
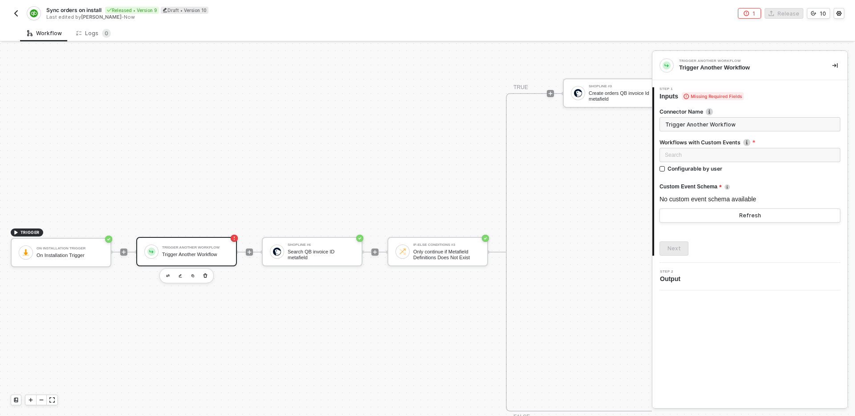
click at [748, 346] on div "Trigger Another Workflow Trigger Another Workflow 1 Step 1 Inputs Missing Requi…" at bounding box center [749, 229] width 195 height 357
click at [205, 274] on icon "button" at bounding box center [205, 275] width 4 height 4
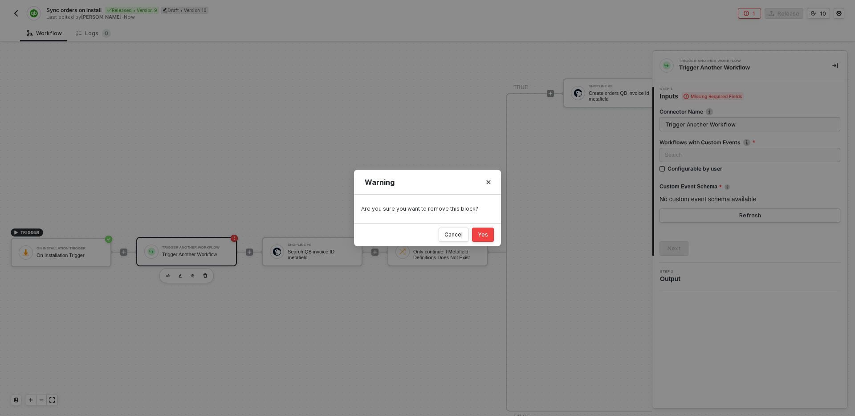
click at [482, 232] on div "Yes" at bounding box center [483, 234] width 10 height 7
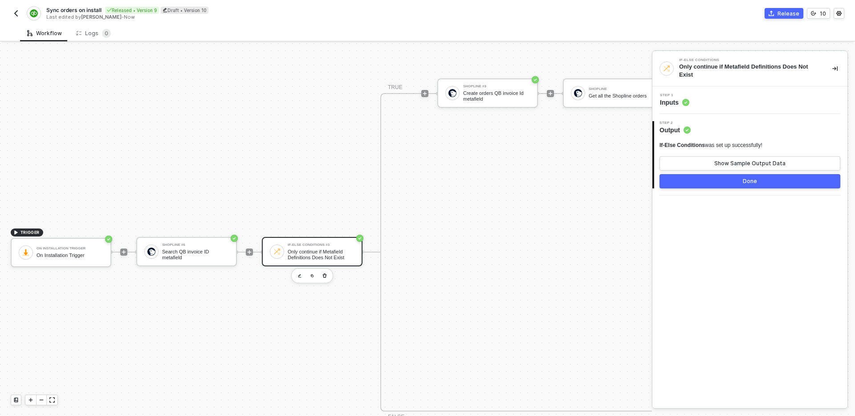
click at [16, 13] on img "button" at bounding box center [15, 13] width 7 height 7
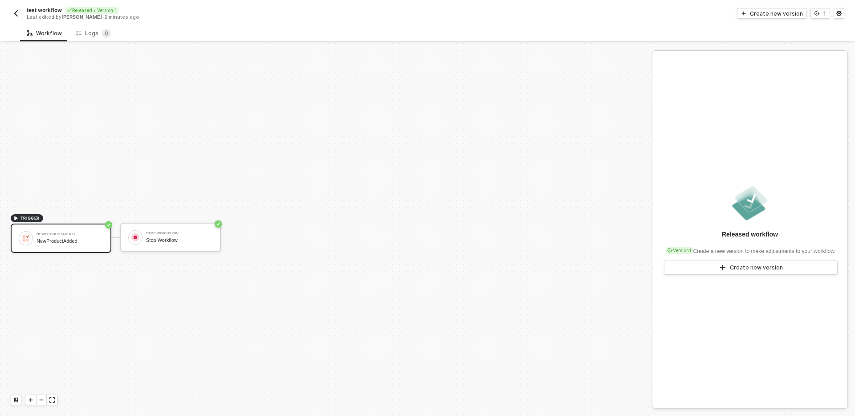
scroll to position [16, 0]
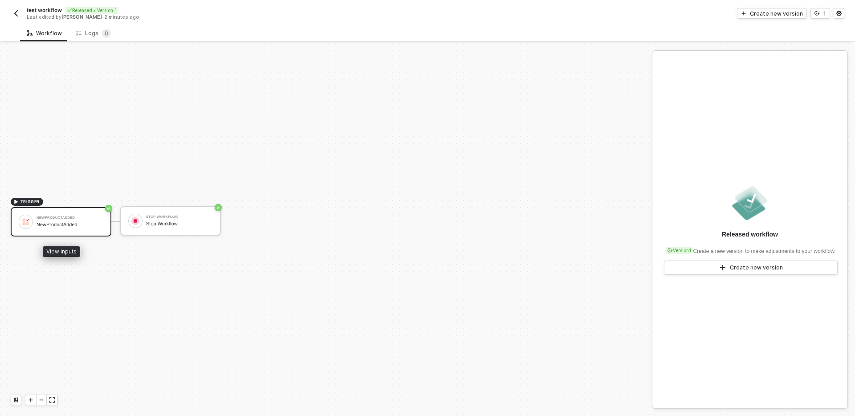
click at [84, 215] on div "NewProductAdded NewProductAdded" at bounding box center [69, 221] width 67 height 17
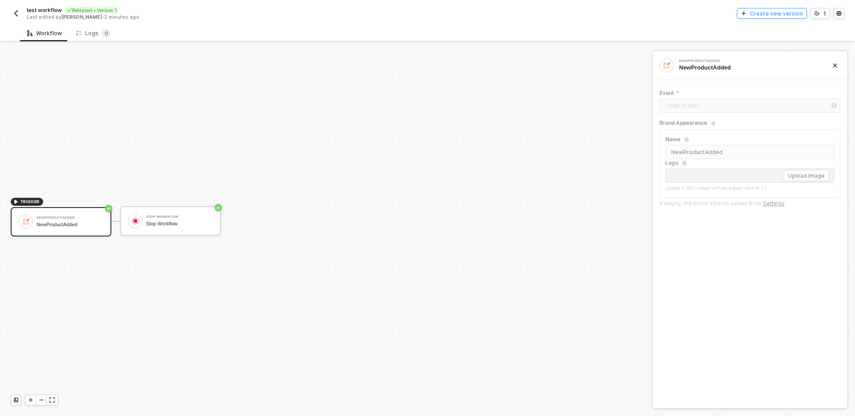
click at [767, 13] on div "Create new version" at bounding box center [776, 14] width 53 height 8
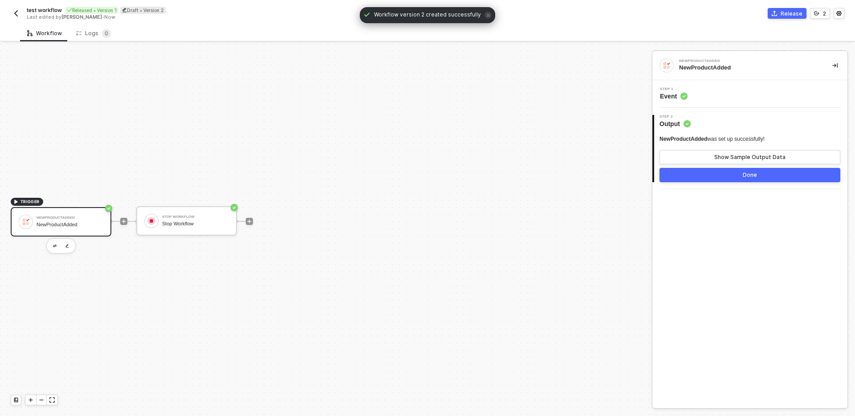
click at [734, 96] on div "Step 1 Event" at bounding box center [750, 93] width 193 height 13
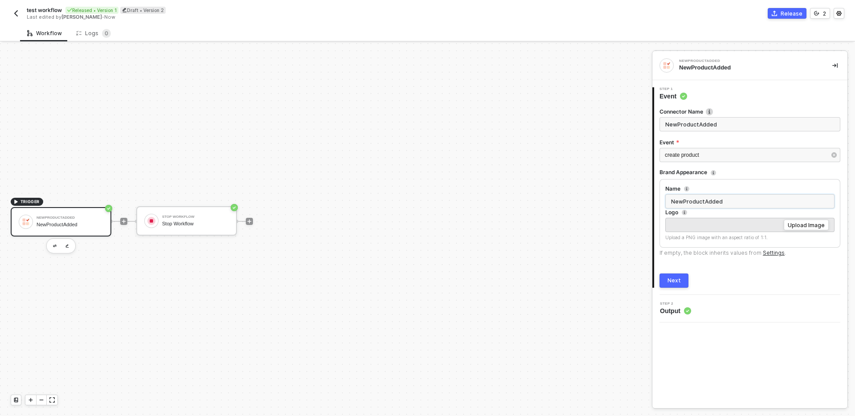
click at [761, 201] on input "NewProductAdded" at bounding box center [749, 201] width 169 height 14
type input "NewProductAdded"
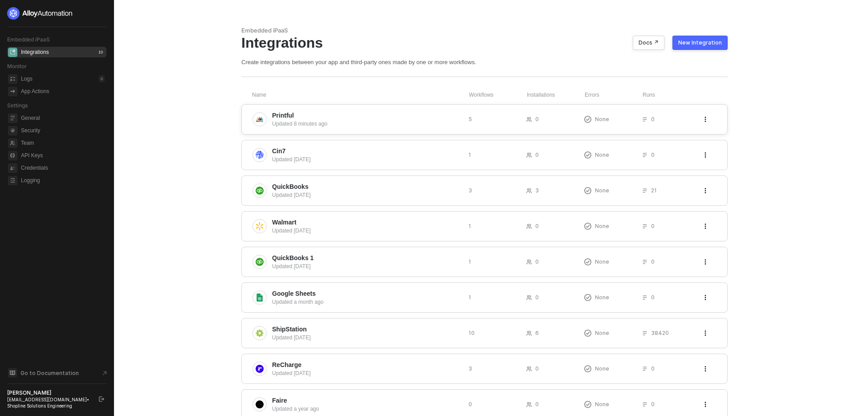
click at [427, 115] on span "Printful" at bounding box center [366, 115] width 189 height 9
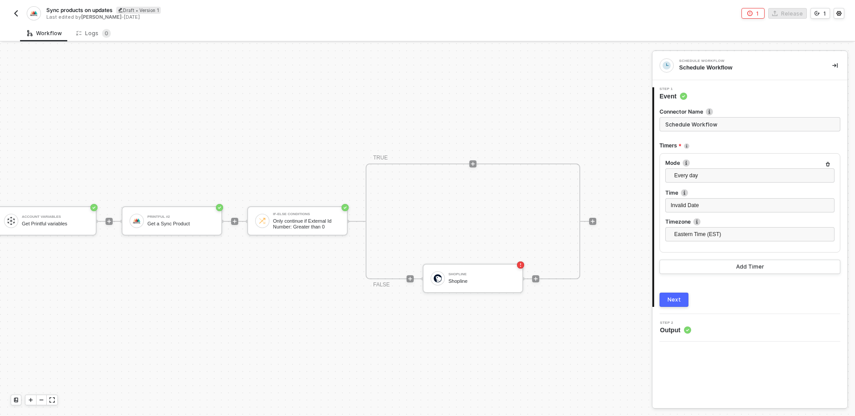
scroll to position [16, 0]
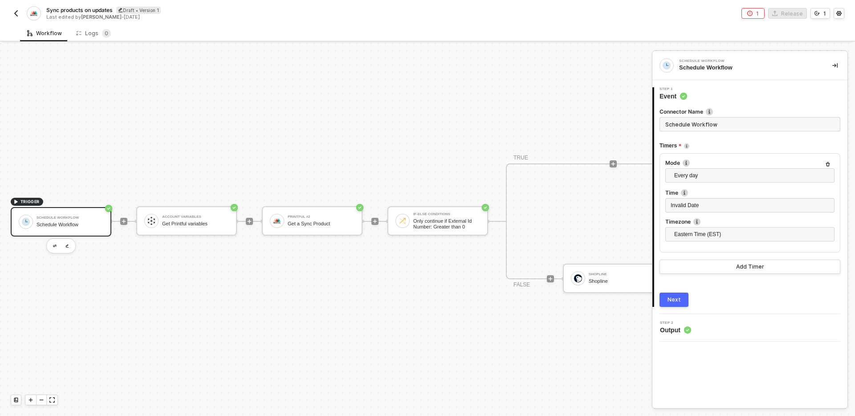
click at [20, 17] on button "button" at bounding box center [16, 13] width 11 height 11
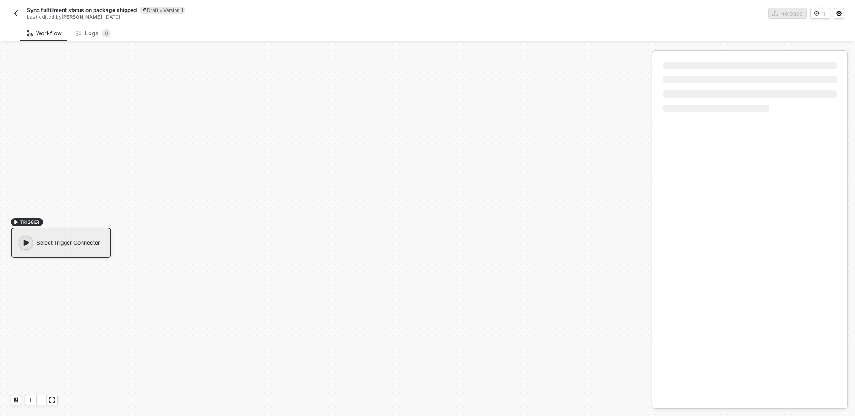
scroll to position [16, 0]
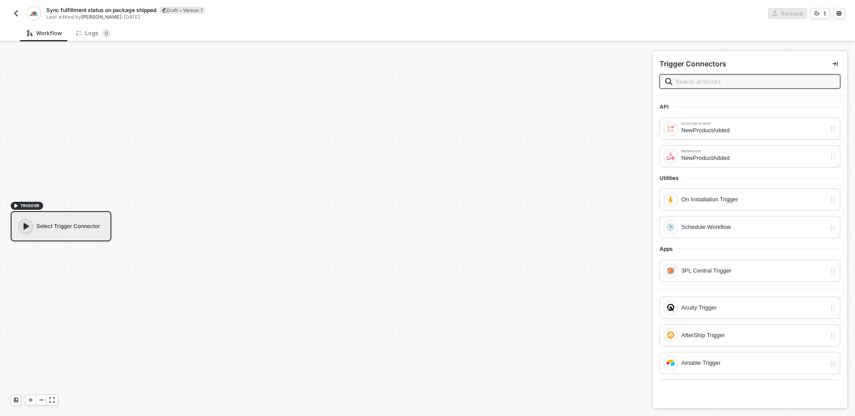
click at [18, 10] on img "button" at bounding box center [15, 13] width 7 height 7
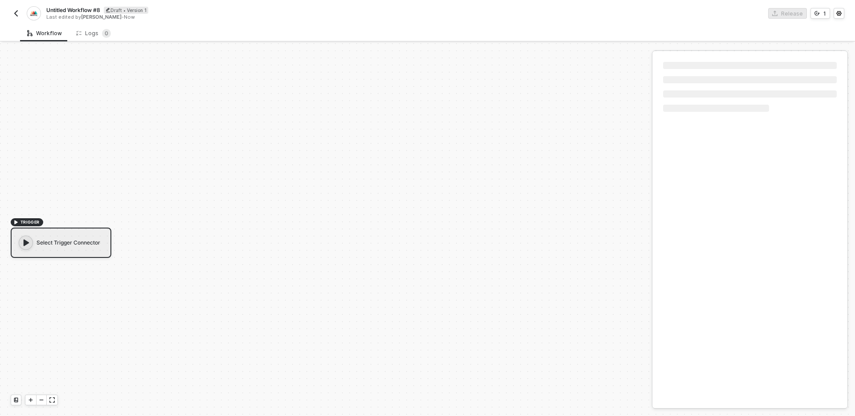
scroll to position [16, 0]
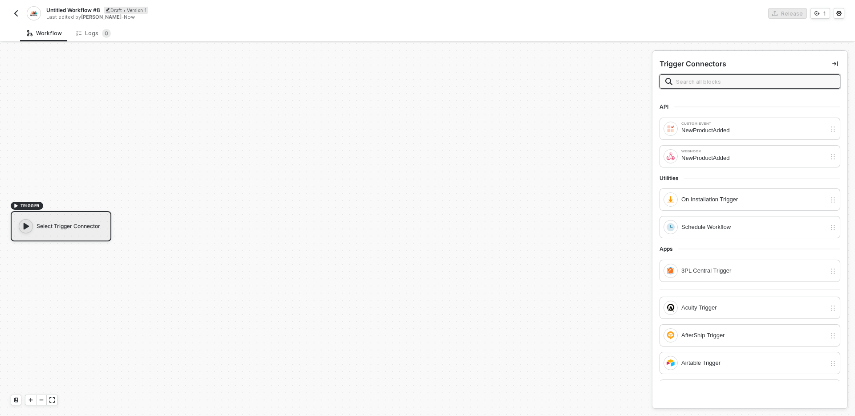
click at [537, 252] on div "TRIGGER Select Trigger Connector" at bounding box center [323, 221] width 647 height 389
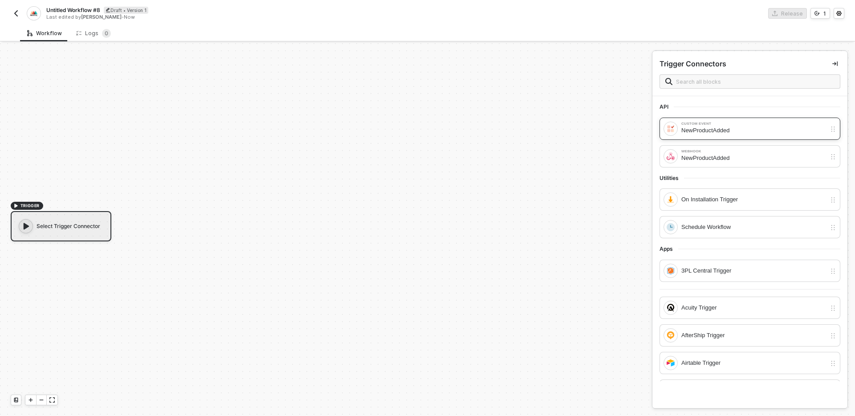
click at [725, 124] on div "Custom Event" at bounding box center [753, 124] width 145 height 4
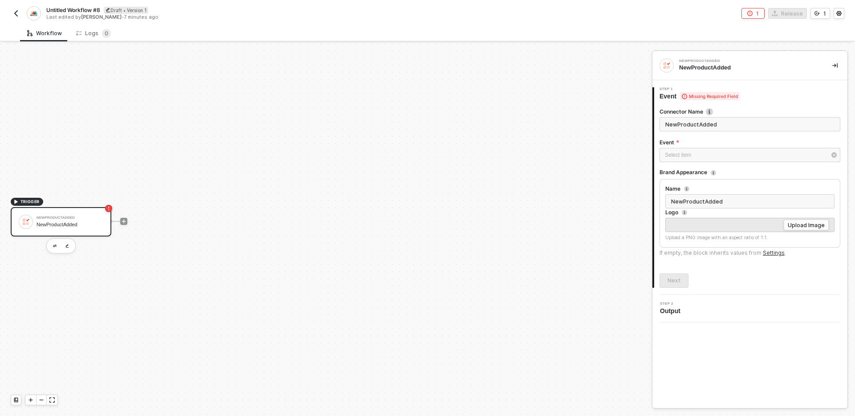
click at [733, 123] on input "NewProductAdded" at bounding box center [749, 124] width 181 height 14
type input "-"
type input "Create Sho"
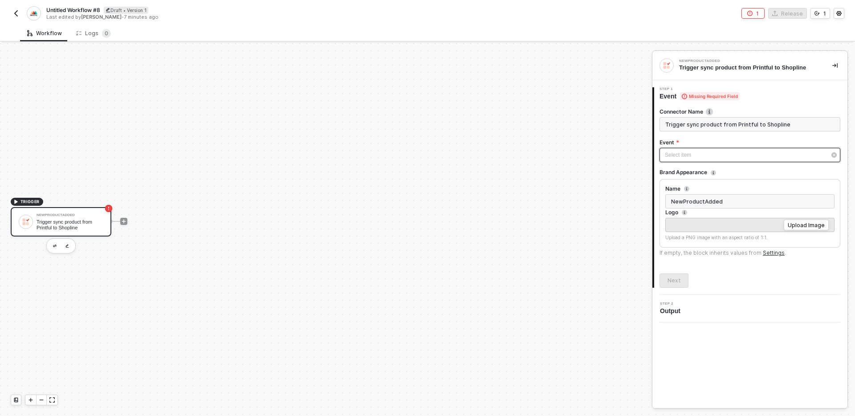
type input "Trigger sync product from Printful to Shopline"
click at [728, 157] on div "Select item ﻿" at bounding box center [744, 155] width 161 height 8
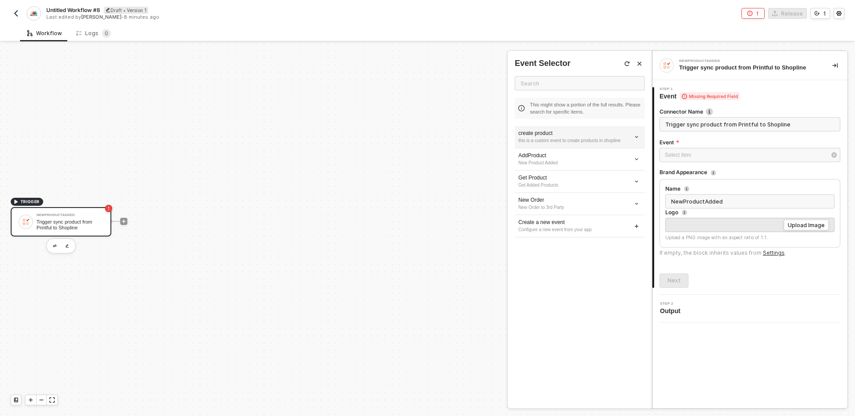
click at [642, 136] on div "create product this is a custom event to create products in shopline" at bounding box center [580, 137] width 130 height 22
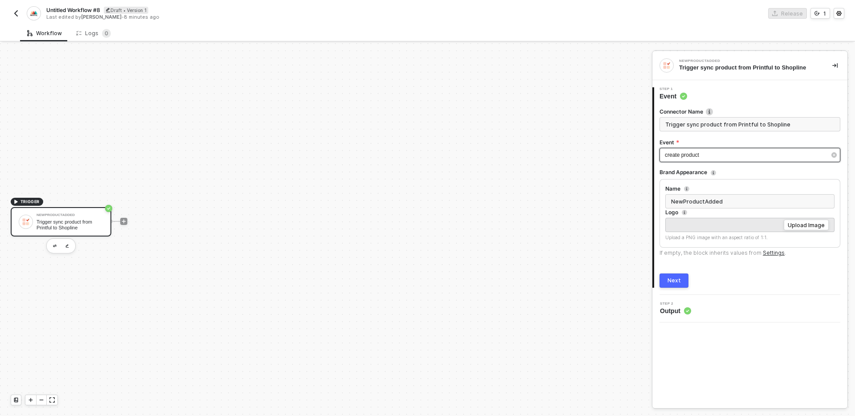
click at [732, 155] on div "create product" at bounding box center [744, 155] width 161 height 8
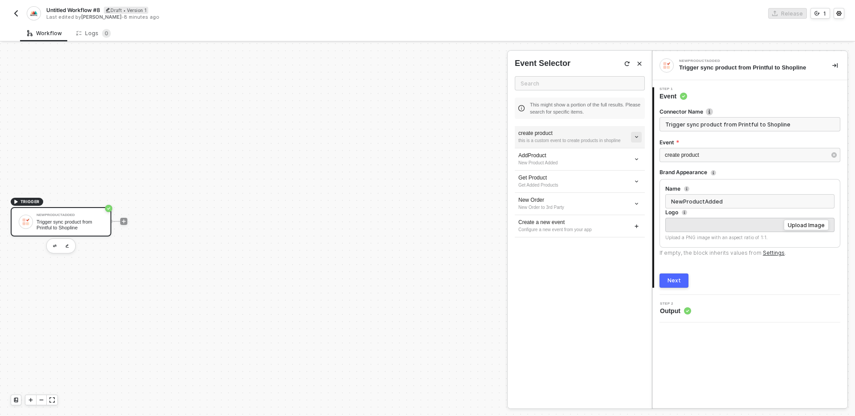
click at [636, 137] on icon "icon-arrow-down-small" at bounding box center [636, 136] width 3 height 1
click at [604, 165] on span "Delete" at bounding box center [604, 167] width 59 height 8
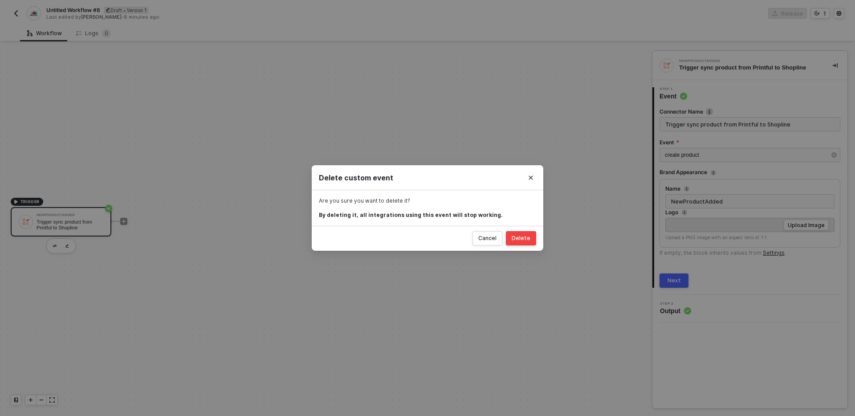
click at [521, 236] on div "Delete" at bounding box center [520, 238] width 19 height 7
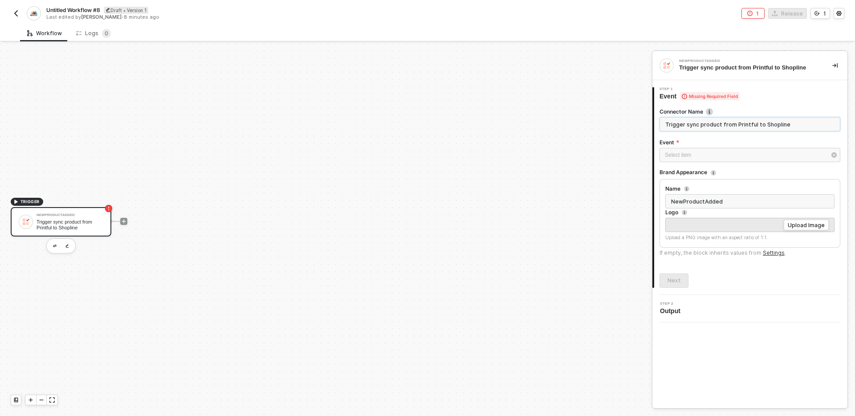
click at [785, 126] on input "Trigger sync product from Printful to Shopline" at bounding box center [749, 124] width 181 height 14
click at [755, 162] on div "Select item ﻿" at bounding box center [749, 156] width 181 height 16
click at [748, 160] on div "Select item ﻿" at bounding box center [749, 155] width 181 height 14
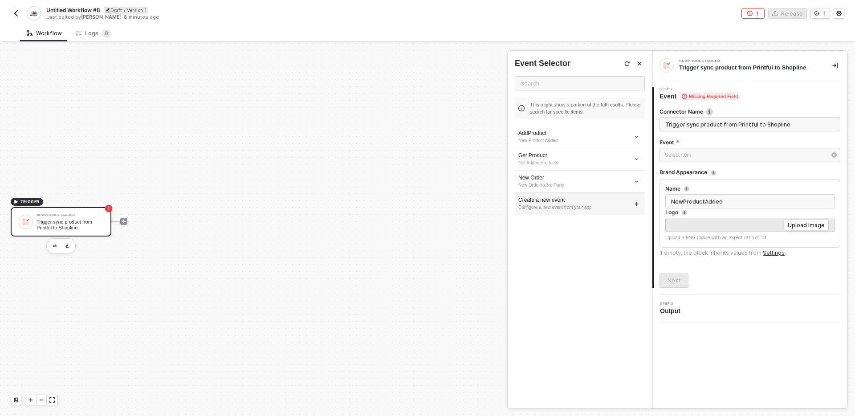
click at [626, 204] on div "Configure a new event from your app" at bounding box center [579, 207] width 123 height 7
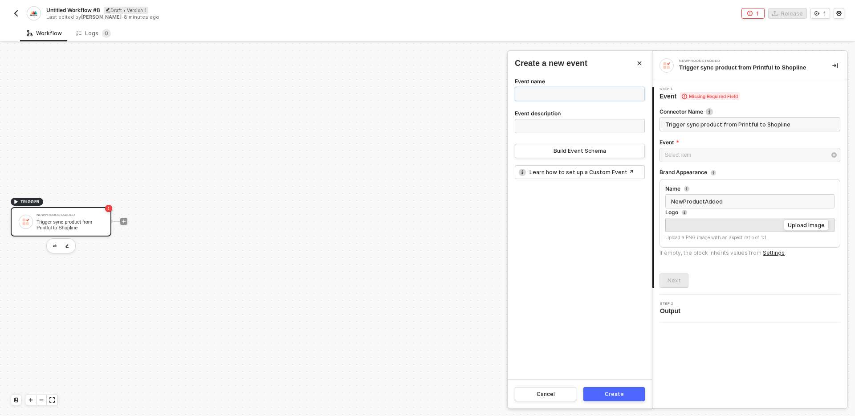
click at [586, 96] on input "Event name" at bounding box center [580, 94] width 130 height 14
paste input "Trigger sync product from Printful to Shopline"
type input "Trigger sync product from Printful to Shopline"
click at [546, 393] on div "Cancel" at bounding box center [545, 393] width 18 height 7
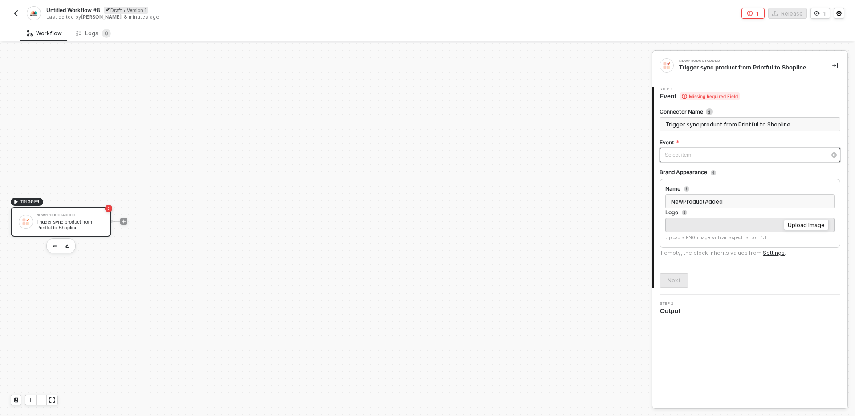
click at [716, 155] on div "Select item ﻿" at bounding box center [744, 155] width 161 height 8
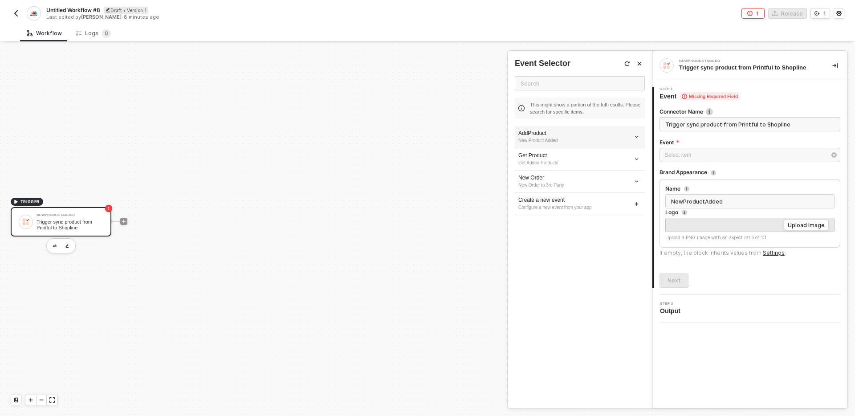
click at [583, 134] on div "AddProduct" at bounding box center [579, 134] width 123 height 8
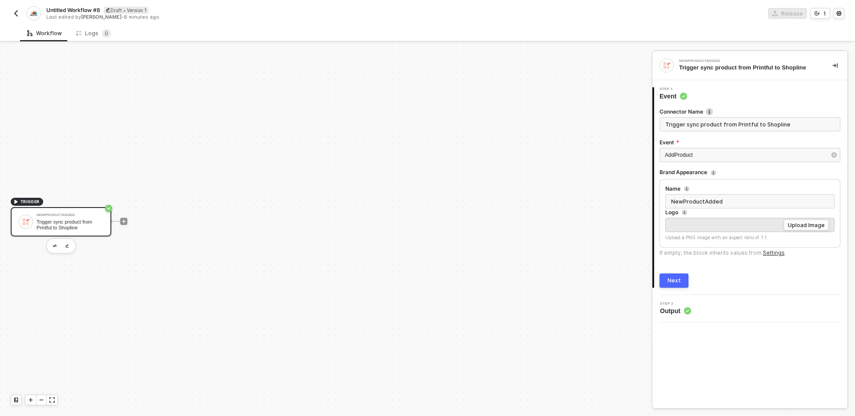
click at [679, 278] on div "Next" at bounding box center [673, 280] width 13 height 7
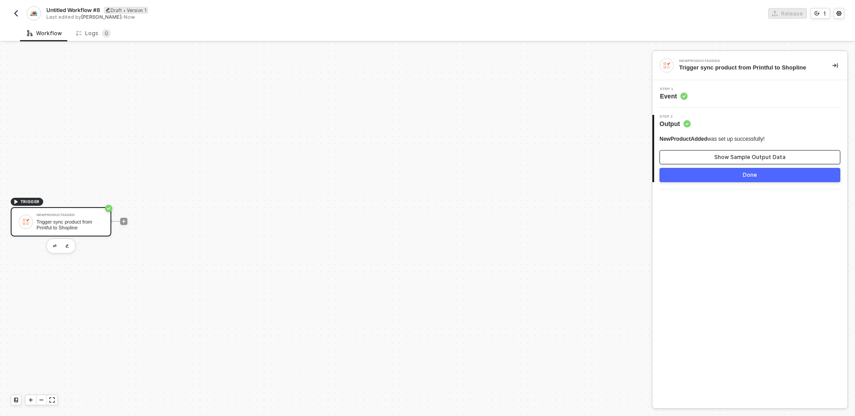
click at [709, 158] on button "Show Sample Output Data" at bounding box center [749, 157] width 181 height 14
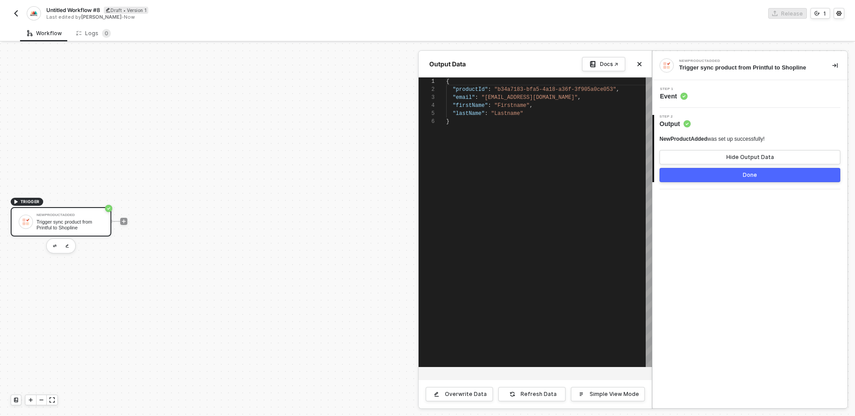
scroll to position [40, 0]
click at [636, 62] on icon "icon-close" at bounding box center [638, 63] width 5 height 5
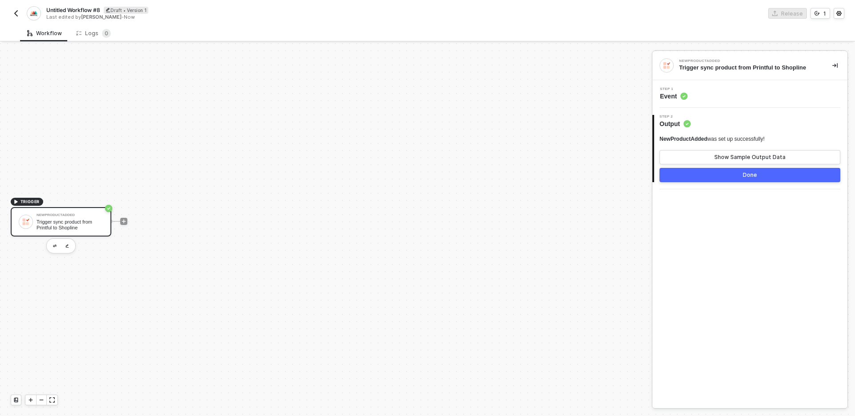
click at [729, 97] on div "Step 1 Event" at bounding box center [750, 93] width 193 height 13
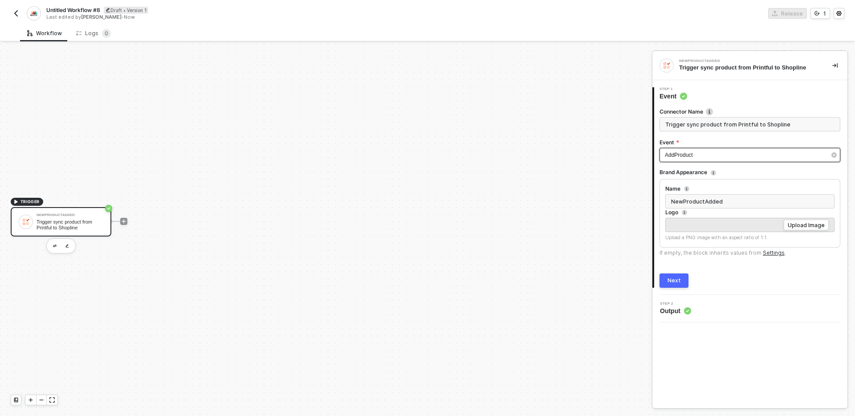
click at [733, 154] on div "AddProduct" at bounding box center [744, 155] width 161 height 8
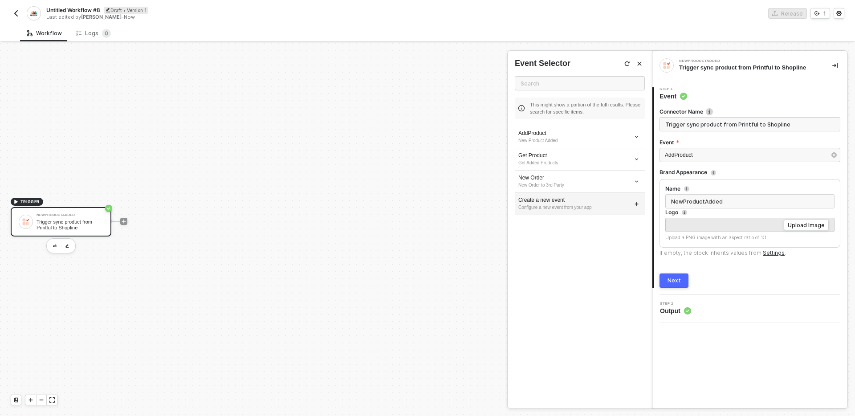
click at [575, 202] on div "Create a new event" at bounding box center [579, 200] width 123 height 8
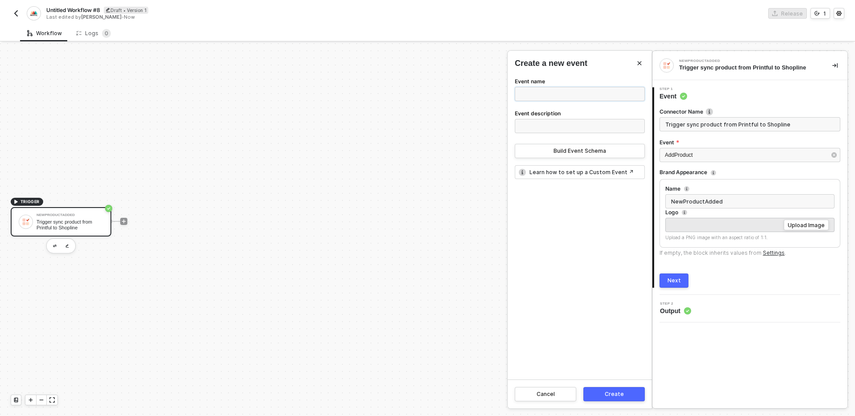
click at [566, 94] on input "Event name" at bounding box center [580, 94] width 130 height 14
type input "Create"
type input "Trigger create Shopline product"
click at [573, 124] on input "Event description" at bounding box center [580, 126] width 130 height 14
paste input "Trigger sync product from Printful to Shopline"
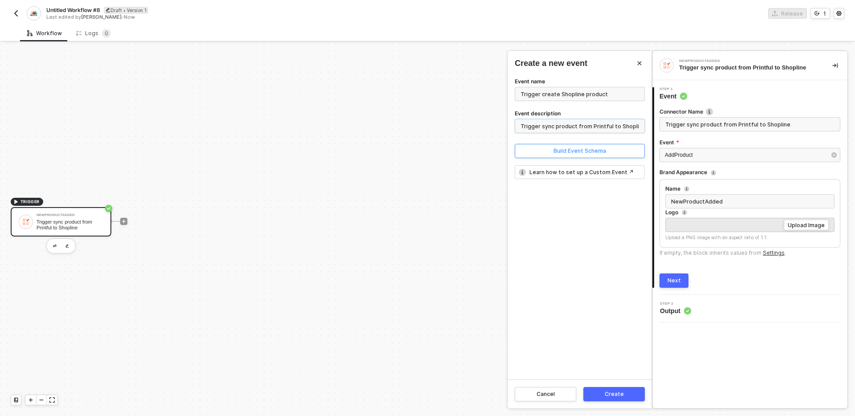
type input "Trigger sync product from Printful to Shopline"
click at [581, 155] on button "Build Event Schema" at bounding box center [580, 151] width 130 height 14
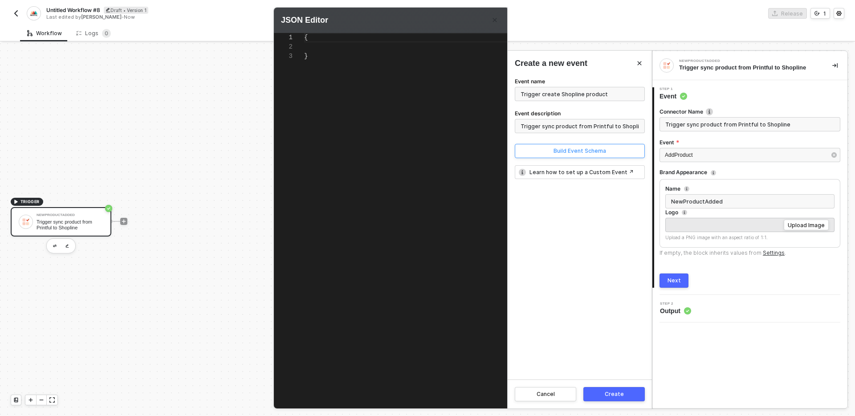
scroll to position [0, 0]
click at [385, 53] on div "{}" at bounding box center [422, 213] width 237 height 360
type textarea "{ }"
click at [686, 285] on button "Next" at bounding box center [673, 280] width 29 height 14
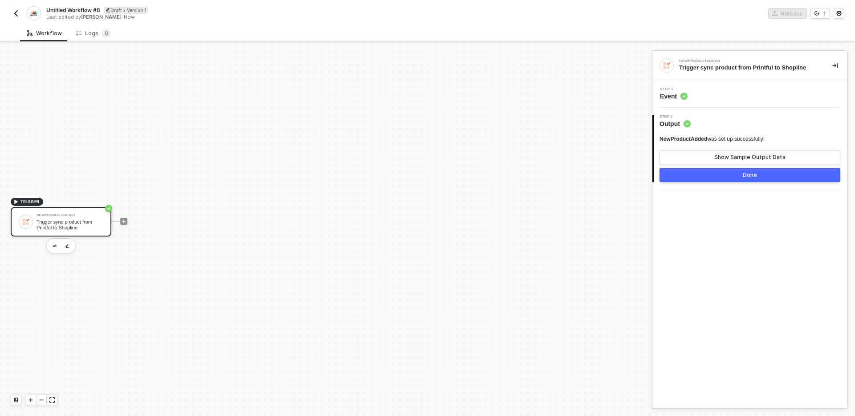
click at [729, 95] on div "Step 1 Event" at bounding box center [750, 93] width 193 height 13
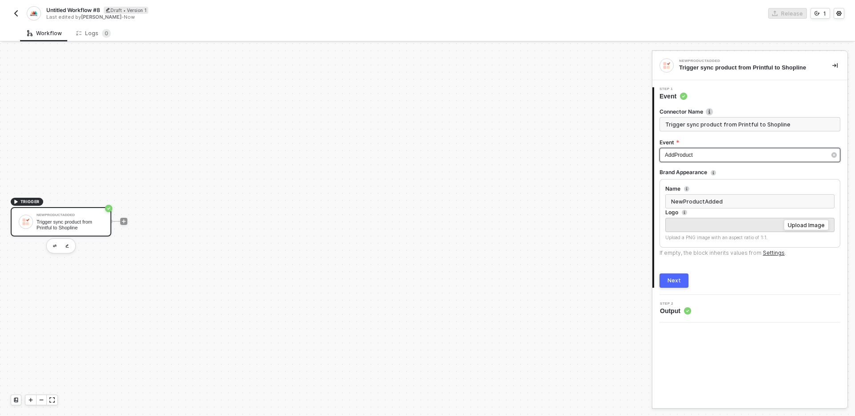
click at [725, 154] on div "AddProduct" at bounding box center [744, 155] width 161 height 8
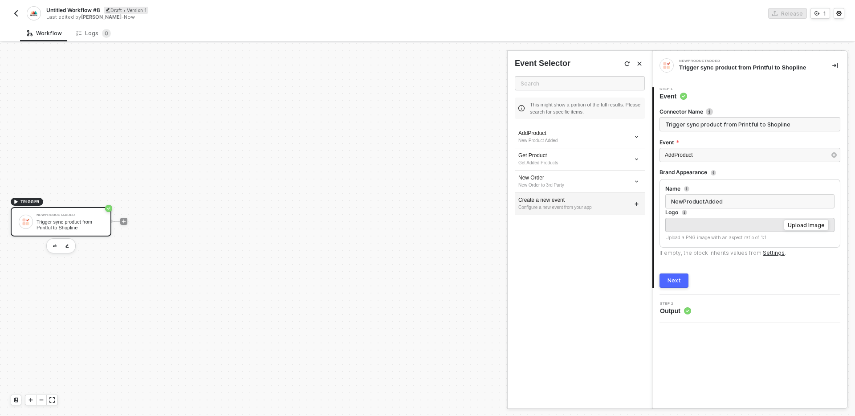
click at [628, 210] on div "Configure a new event from your app" at bounding box center [579, 207] width 123 height 7
click at [122, 222] on icon "icon-play" at bounding box center [123, 221] width 5 height 5
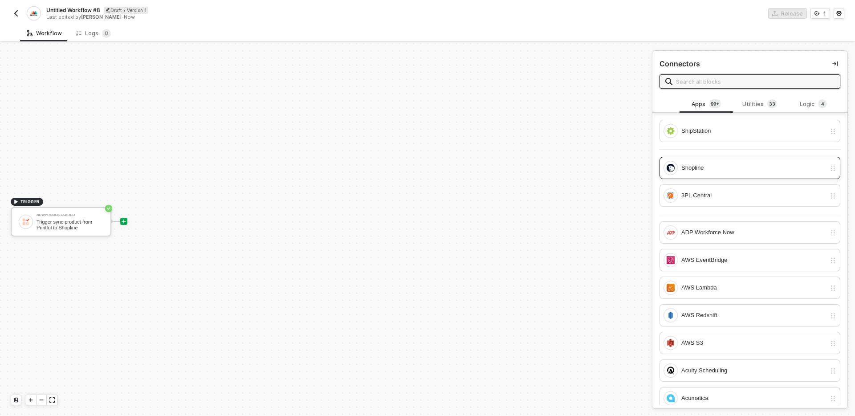
click at [754, 165] on div "Shopline" at bounding box center [753, 168] width 145 height 10
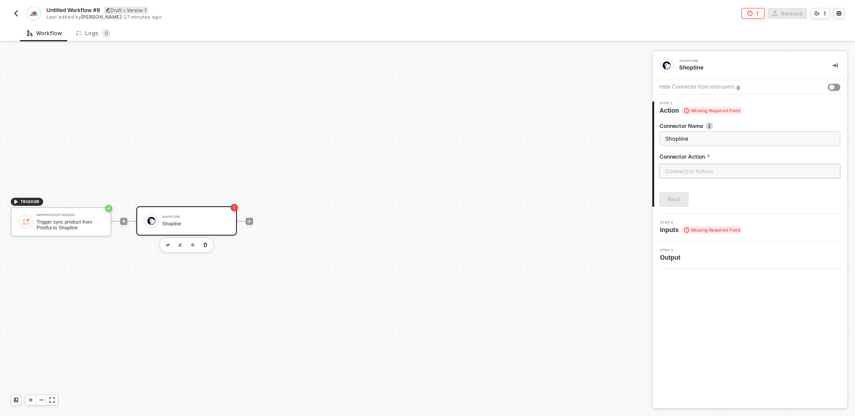
click at [753, 165] on input "text" at bounding box center [749, 171] width 181 height 14
click at [617, 99] on div "Custom Actions" at bounding box center [579, 108] width 144 height 18
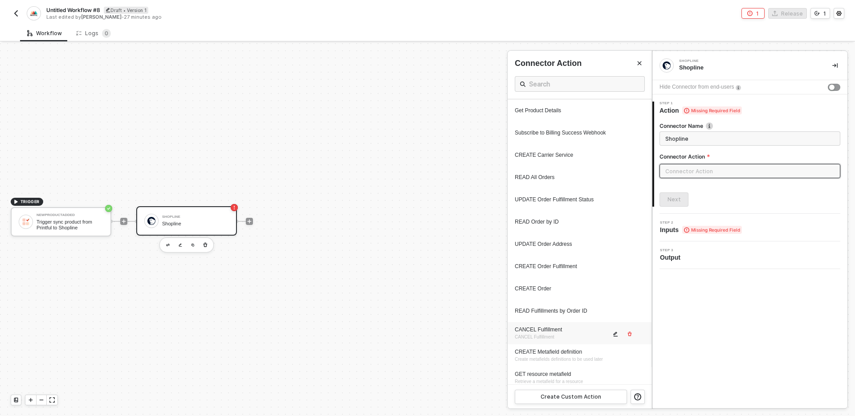
scroll to position [0, 0]
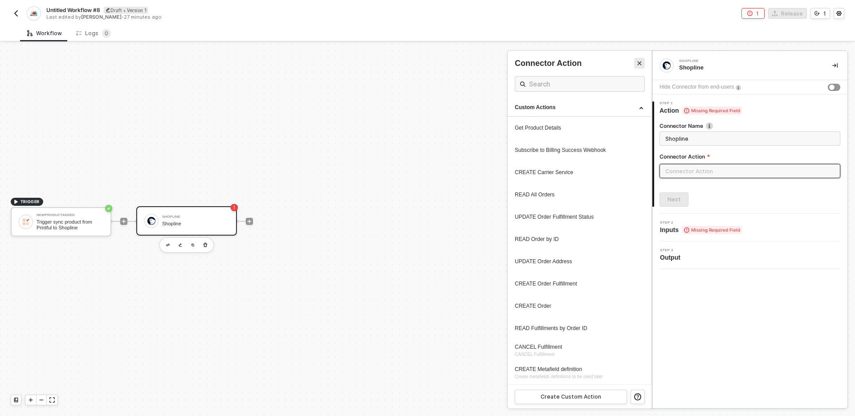
click at [638, 63] on icon "Close" at bounding box center [638, 63] width 5 height 5
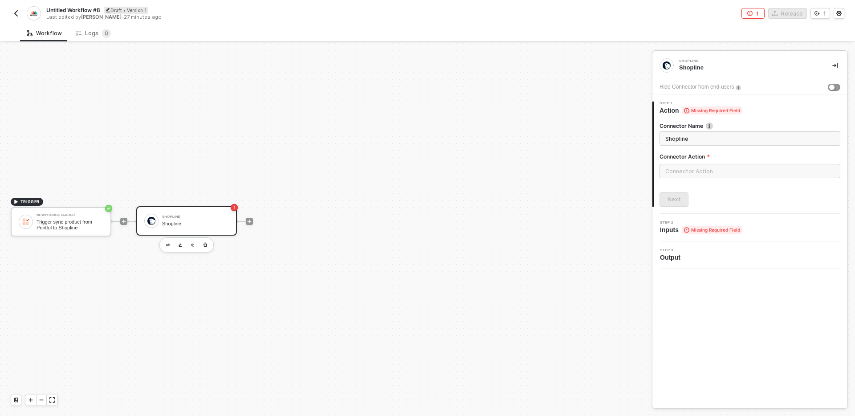
click at [556, 174] on div "TRIGGER NewProductAdded Trigger sync product from Printful to Shopline Shopline…" at bounding box center [323, 221] width 647 height 389
click at [224, 160] on div "TRIGGER NewProductAdded Trigger sync product from Printful to Shopline Shopline…" at bounding box center [323, 221] width 647 height 389
click at [125, 219] on icon "icon-play" at bounding box center [123, 221] width 5 height 5
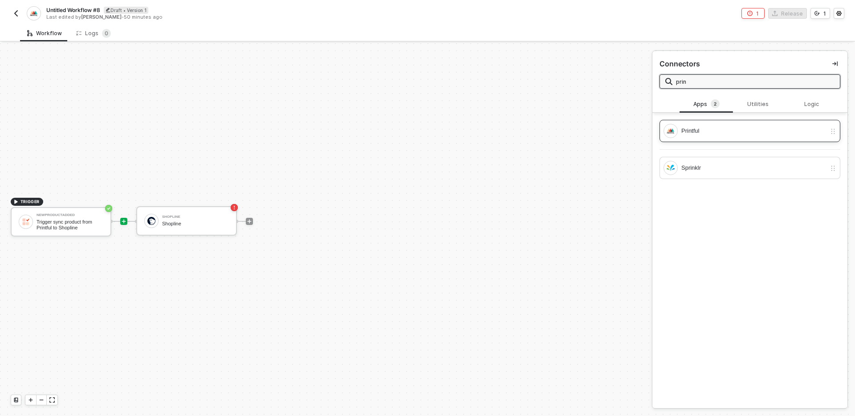
type input "prin"
click at [721, 135] on div "Printful" at bounding box center [753, 131] width 145 height 10
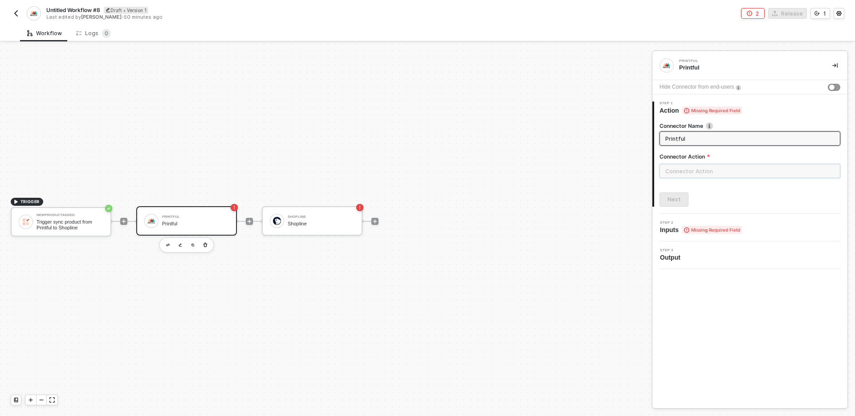
click at [708, 170] on input "text" at bounding box center [749, 171] width 181 height 14
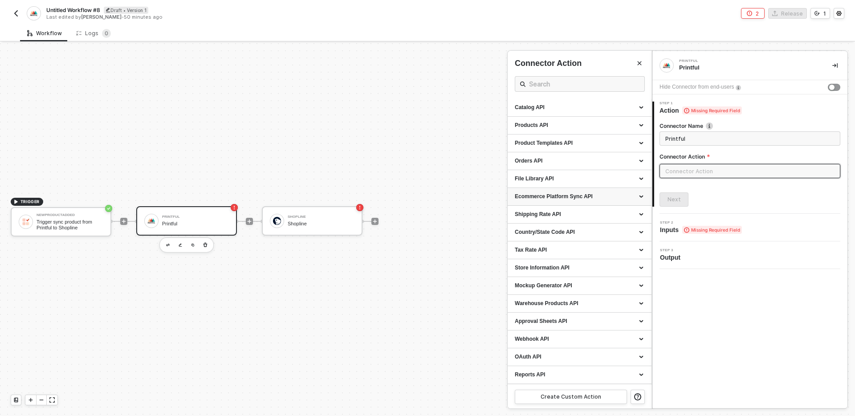
click at [642, 197] on div "Ecommerce Platform Sync API" at bounding box center [580, 197] width 130 height 8
click at [642, 196] on icon at bounding box center [642, 196] width 4 height 0
click at [640, 126] on icon at bounding box center [642, 126] width 4 height 0
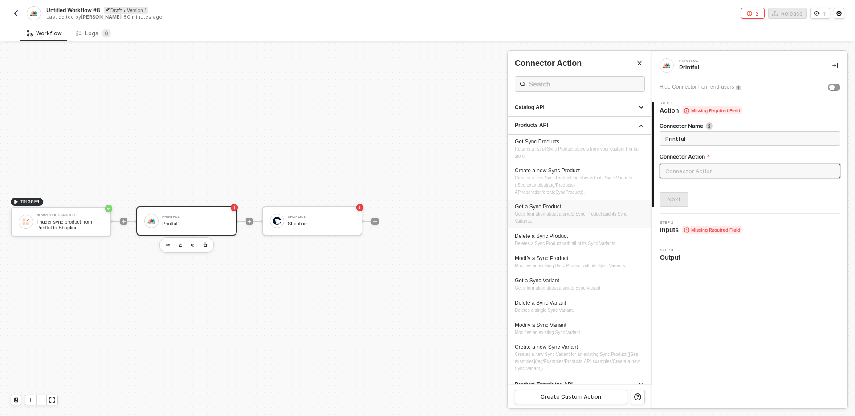
click at [592, 215] on span "Get information about a single Sync Product and its Sync Variants." at bounding box center [572, 217] width 114 height 12
type input "Get information about a single Sync Product and its Sync Variants."
type input "Products API - Get a Sync Product"
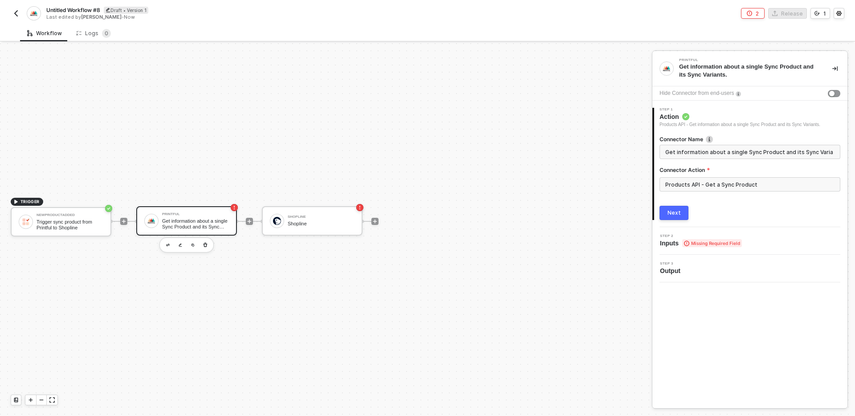
click at [670, 212] on div "Next" at bounding box center [673, 212] width 13 height 7
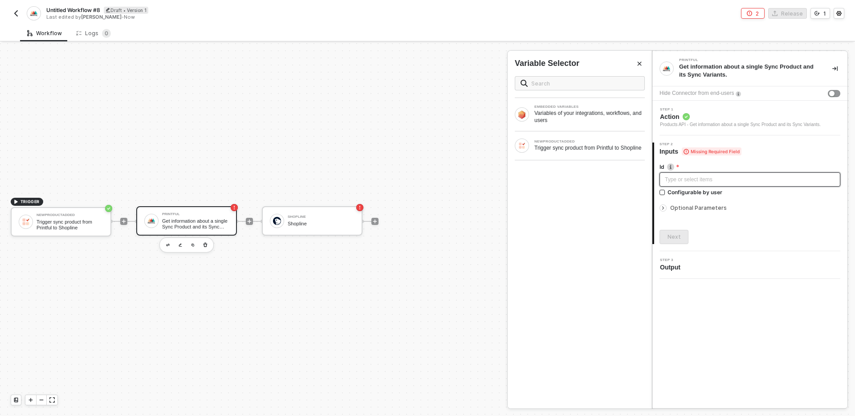
click at [711, 177] on div "Type or select items ﻿" at bounding box center [749, 179] width 170 height 8
click at [668, 235] on div "Next" at bounding box center [673, 236] width 13 height 7
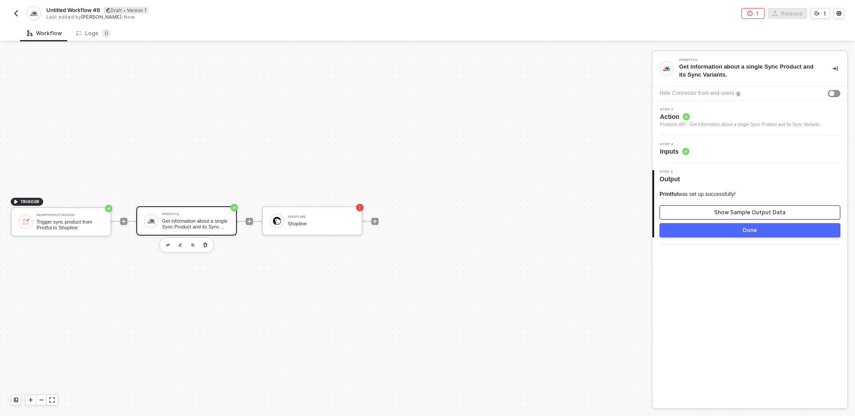
click at [725, 217] on button "Show Sample Output Data" at bounding box center [749, 212] width 181 height 14
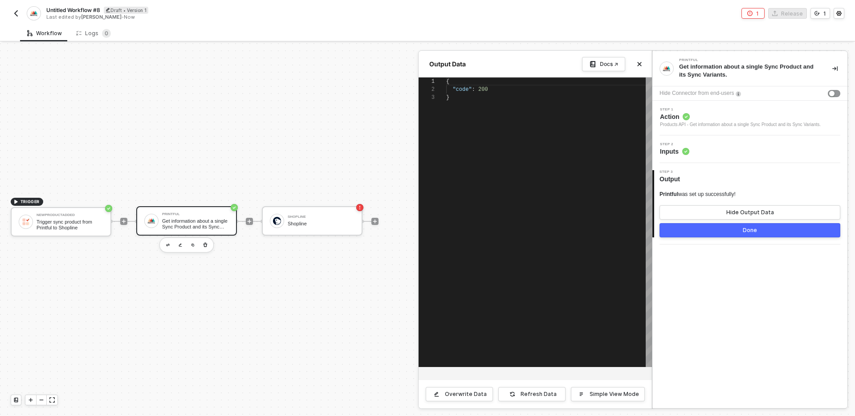
scroll to position [16, 0]
click at [510, 96] on div "}" at bounding box center [549, 97] width 206 height 8
click at [642, 62] on button "Close" at bounding box center [639, 64] width 11 height 11
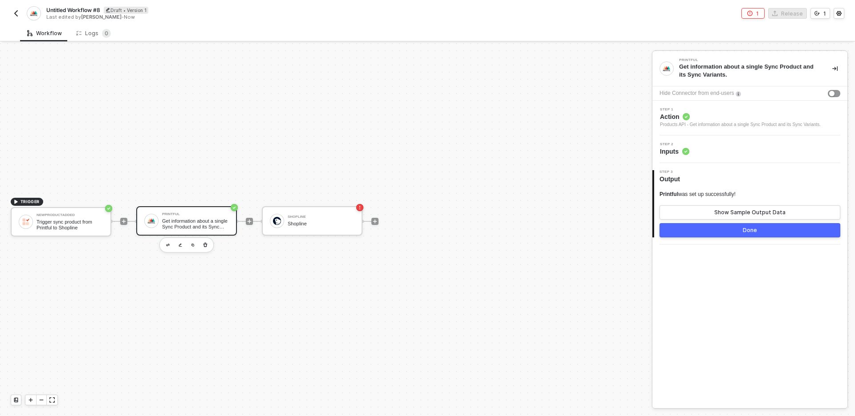
scroll to position [0, 0]
